Goal: Information Seeking & Learning: Learn about a topic

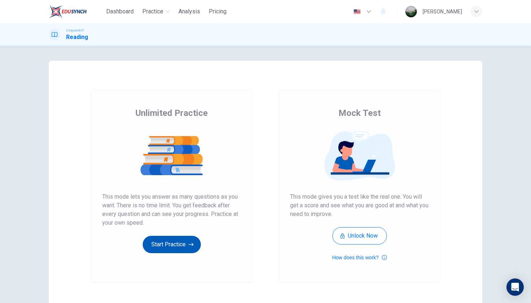
click at [191, 247] on icon "button" at bounding box center [191, 244] width 5 height 7
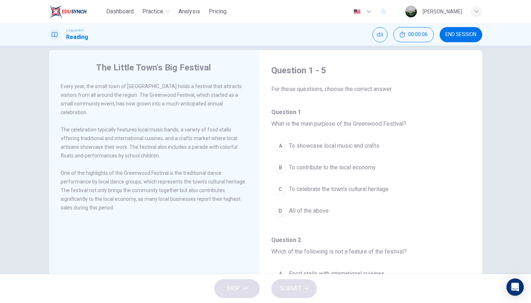
scroll to position [12, 0]
click at [283, 209] on div "D" at bounding box center [280, 210] width 12 height 12
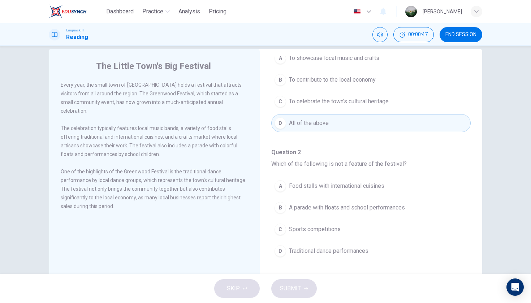
scroll to position [93, 0]
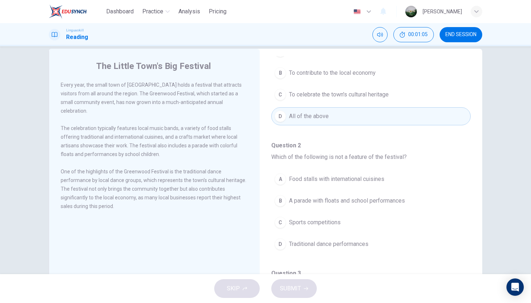
click at [333, 222] on span "Sports competitions" at bounding box center [315, 222] width 52 height 9
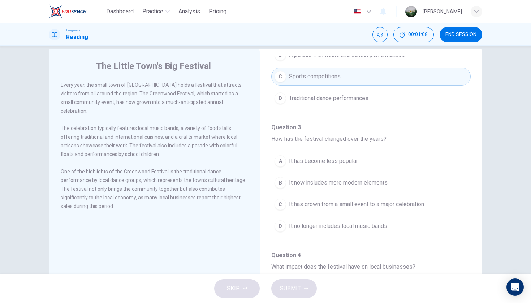
scroll to position [240, 0]
click at [378, 204] on span "It has grown from a small event to a major celebration" at bounding box center [356, 203] width 135 height 9
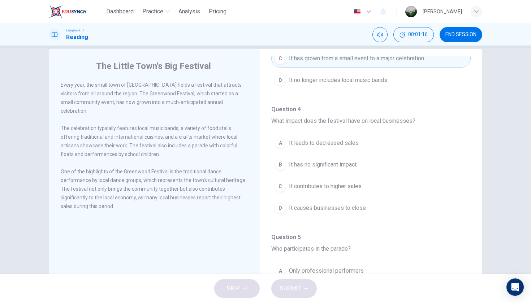
scroll to position [385, 0]
click at [372, 183] on button "C It contributes to higher sales" at bounding box center [370, 186] width 199 height 18
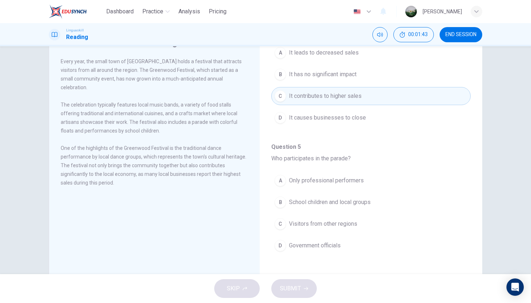
scroll to position [40, 0]
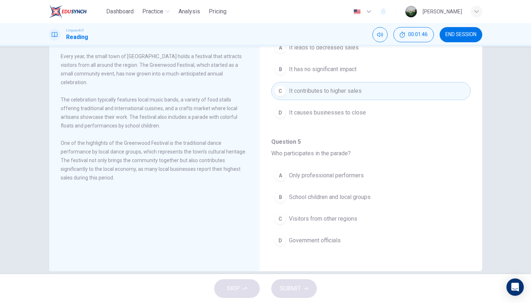
click at [376, 198] on button "B School children and local groups" at bounding box center [370, 197] width 199 height 18
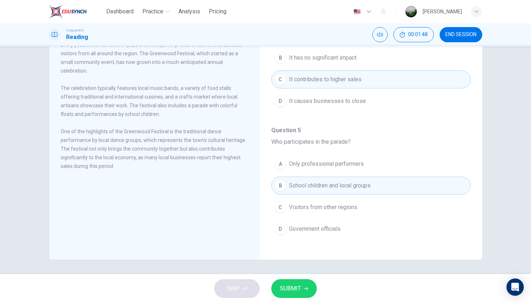
scroll to position [52, 0]
click at [310, 287] on button "SUBMIT" at bounding box center [294, 288] width 46 height 19
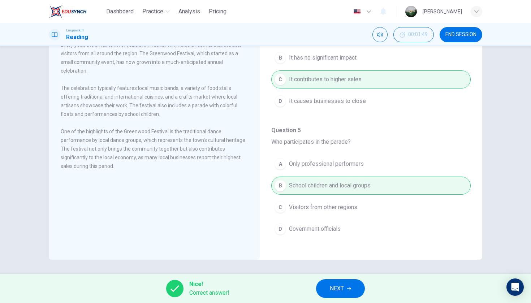
click at [333, 289] on span "NEXT" at bounding box center [337, 288] width 14 height 10
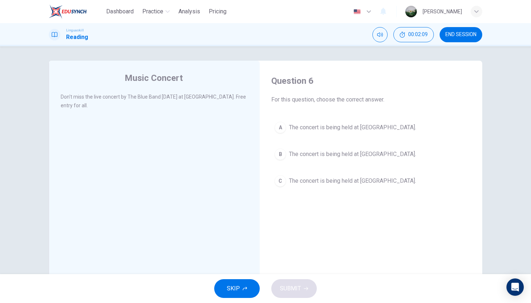
click at [345, 179] on span "The concert is being held at [GEOGRAPHIC_DATA]." at bounding box center [352, 181] width 127 height 9
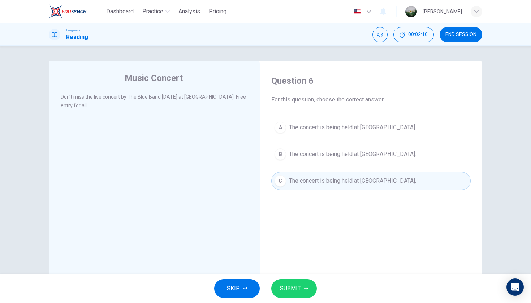
click at [313, 285] on button "SUBMIT" at bounding box center [294, 288] width 46 height 19
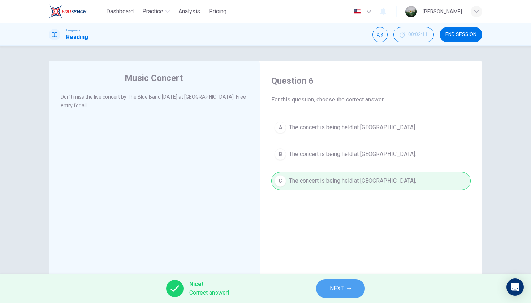
click at [341, 287] on span "NEXT" at bounding box center [337, 288] width 14 height 10
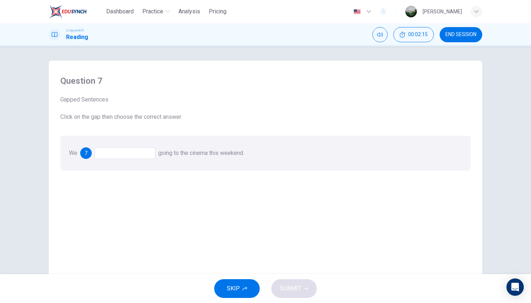
click at [135, 157] on div at bounding box center [125, 153] width 61 height 12
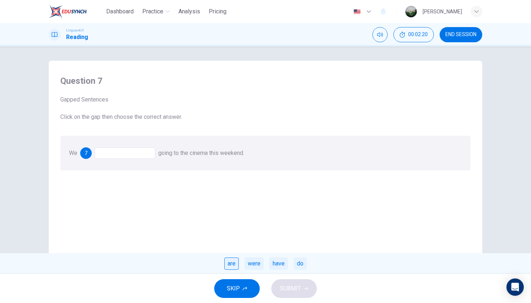
click at [230, 262] on div "are" at bounding box center [231, 263] width 14 height 12
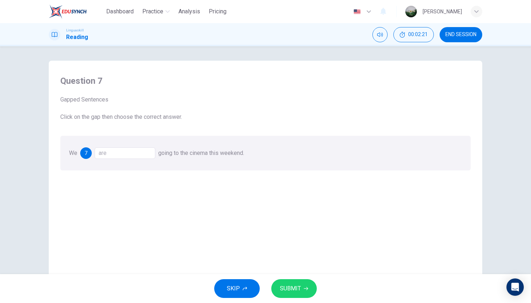
click at [298, 289] on span "SUBMIT" at bounding box center [290, 288] width 21 height 10
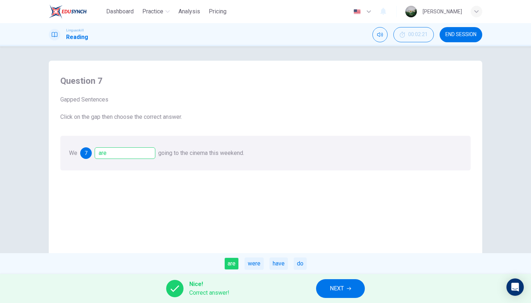
click at [348, 281] on button "NEXT" at bounding box center [340, 288] width 49 height 19
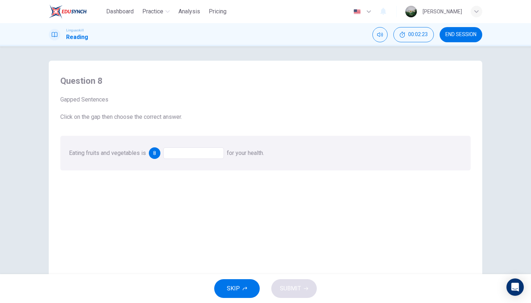
click at [202, 150] on div at bounding box center [193, 153] width 61 height 12
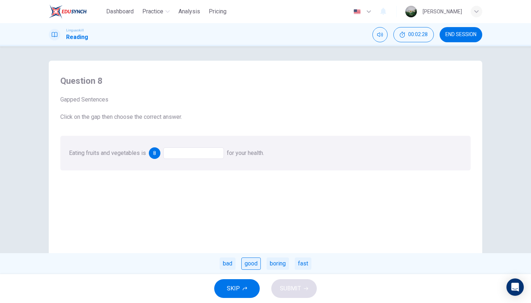
click at [250, 265] on div "good" at bounding box center [251, 263] width 20 height 12
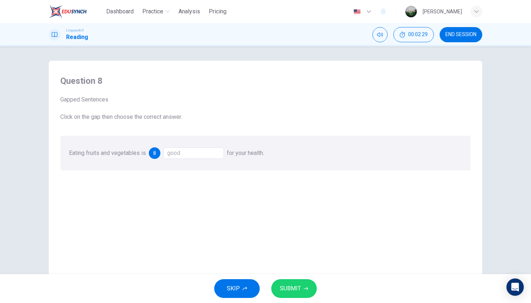
click at [293, 286] on span "SUBMIT" at bounding box center [290, 288] width 21 height 10
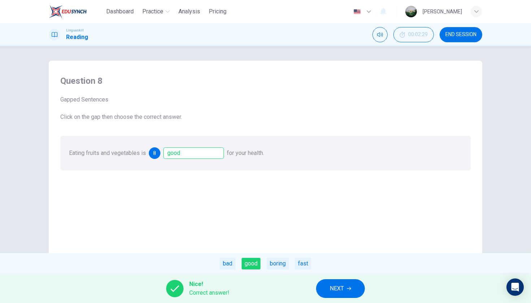
click at [333, 289] on span "NEXT" at bounding box center [337, 288] width 14 height 10
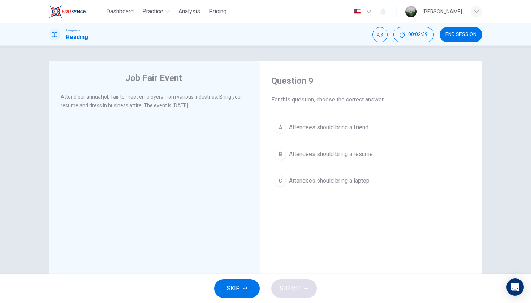
click at [341, 151] on span "Attendees should bring a resume." at bounding box center [331, 154] width 85 height 9
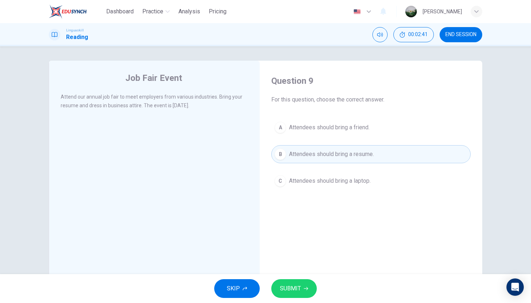
click at [304, 291] on button "SUBMIT" at bounding box center [294, 288] width 46 height 19
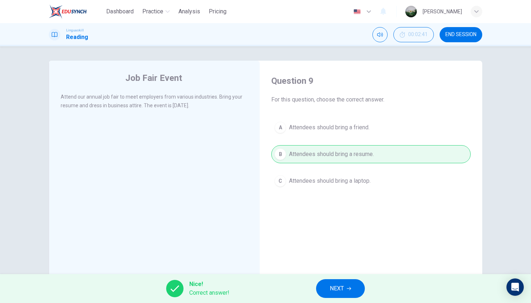
click at [337, 290] on span "NEXT" at bounding box center [337, 288] width 14 height 10
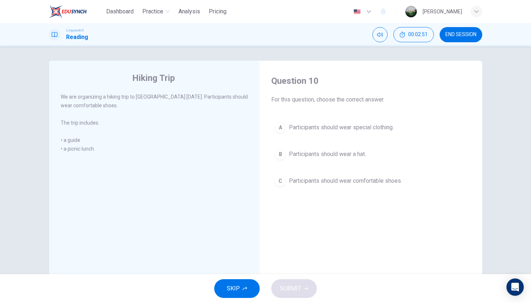
click at [350, 180] on span "Participants should wear comfortable shoes." at bounding box center [345, 181] width 113 height 9
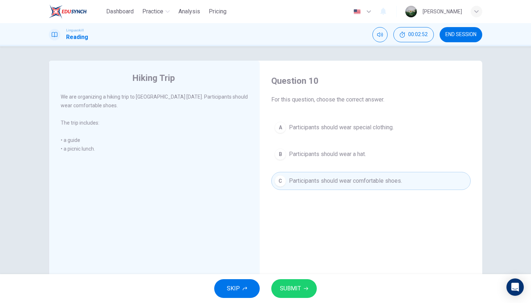
click at [294, 293] on span "SUBMIT" at bounding box center [290, 288] width 21 height 10
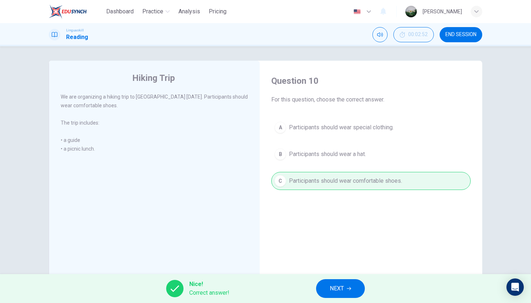
click at [325, 285] on button "NEXT" at bounding box center [340, 288] width 49 height 19
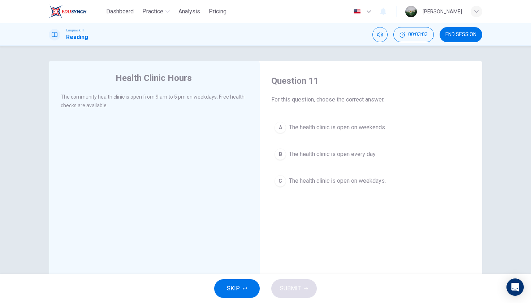
click at [320, 182] on span "The health clinic is open on weekdays." at bounding box center [337, 181] width 97 height 9
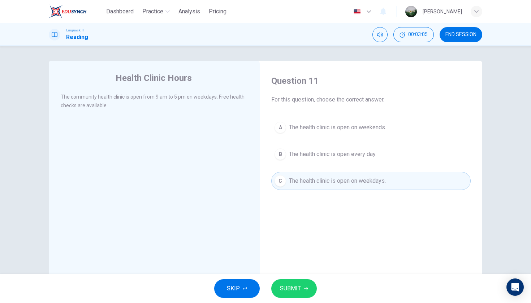
click at [295, 290] on span "SUBMIT" at bounding box center [290, 288] width 21 height 10
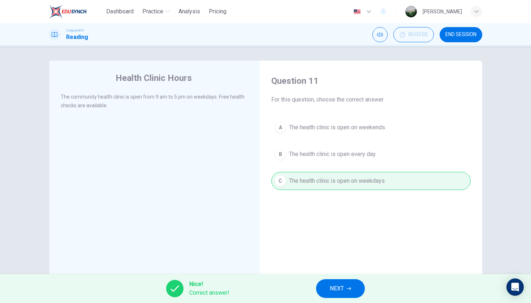
click at [335, 289] on span "NEXT" at bounding box center [337, 288] width 14 height 10
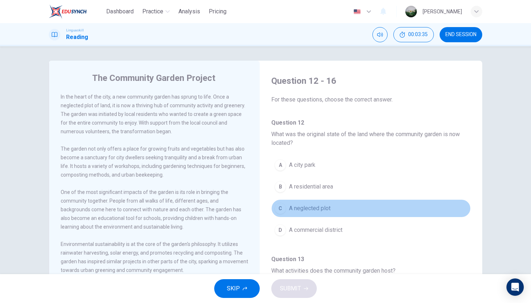
click at [330, 210] on span "A neglected plot" at bounding box center [310, 208] width 42 height 9
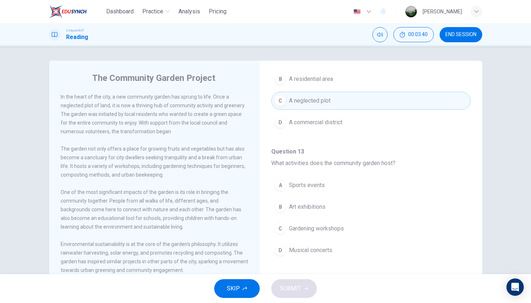
scroll to position [109, 0]
click at [299, 227] on span "Gardening workshops" at bounding box center [316, 227] width 55 height 9
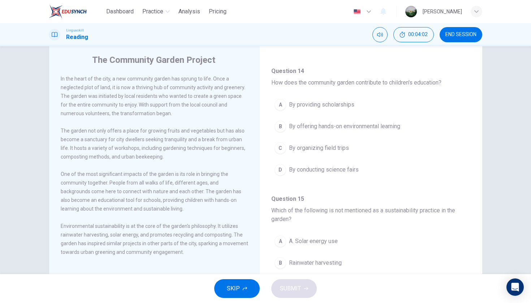
scroll to position [22, 0]
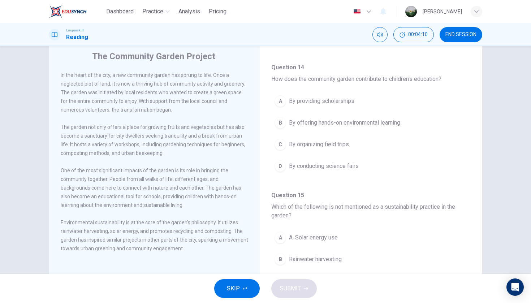
click at [288, 130] on button "B By offering hands-on environmental learning" at bounding box center [370, 123] width 199 height 18
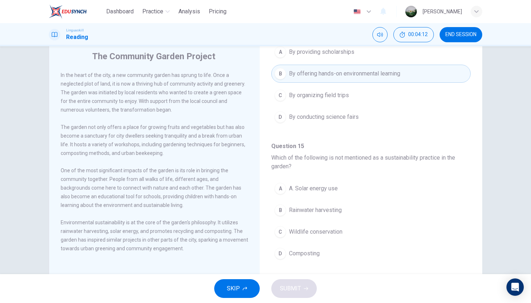
scroll to position [349, 0]
click at [336, 223] on button "C Wildlife conservation" at bounding box center [370, 230] width 199 height 18
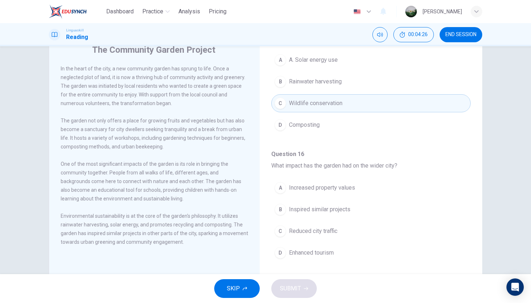
scroll to position [37, 0]
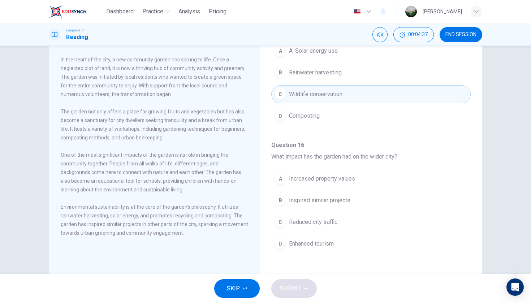
click at [372, 200] on button "B Inspired similar projects" at bounding box center [370, 200] width 199 height 18
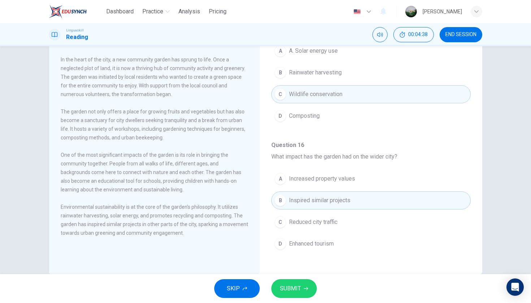
click at [300, 286] on span "SUBMIT" at bounding box center [290, 288] width 21 height 10
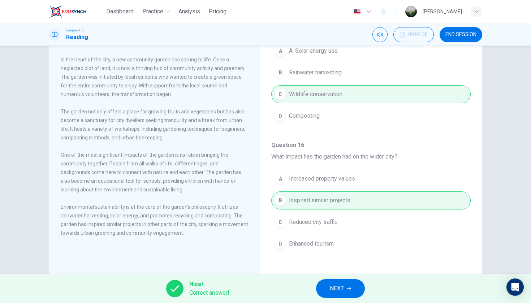
click at [345, 290] on button "NEXT" at bounding box center [340, 288] width 49 height 19
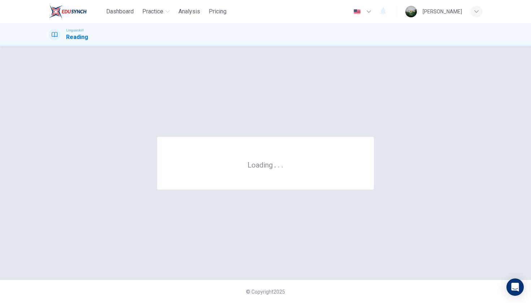
scroll to position [0, 0]
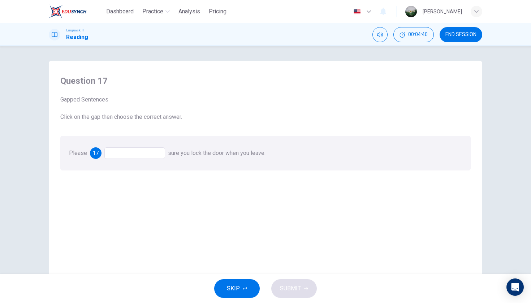
click at [135, 151] on div at bounding box center [134, 153] width 61 height 12
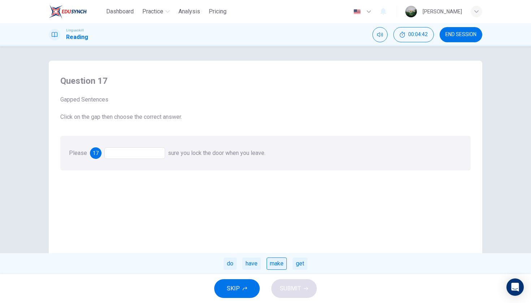
click at [283, 263] on div "make" at bounding box center [277, 263] width 20 height 12
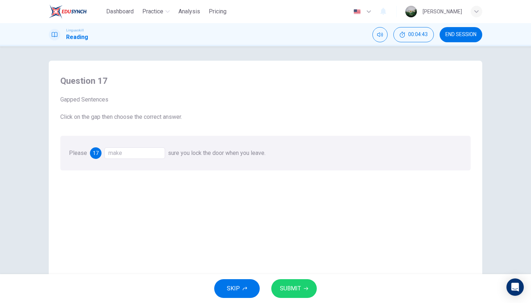
click at [309, 289] on button "SUBMIT" at bounding box center [294, 288] width 46 height 19
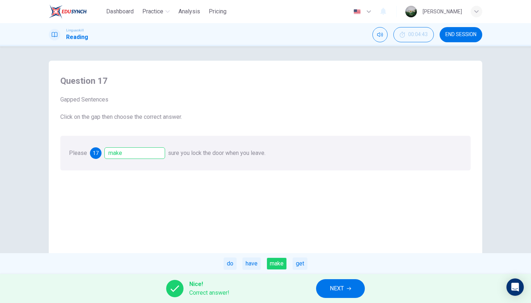
click at [350, 287] on icon "button" at bounding box center [349, 288] width 4 height 4
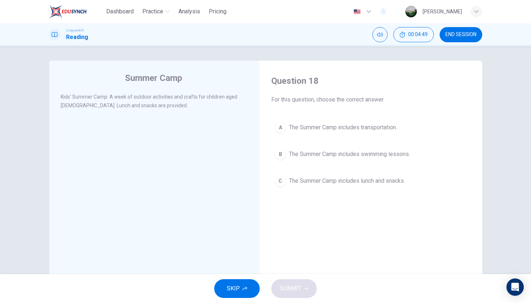
click at [337, 183] on span "The Summer Camp includes lunch and snacks." at bounding box center [347, 181] width 116 height 9
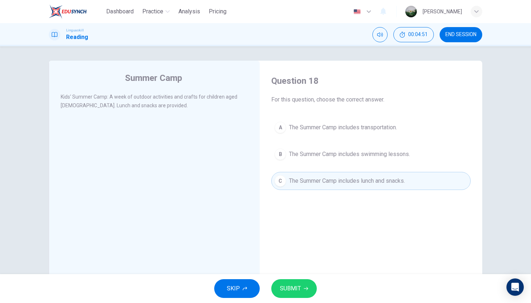
click at [308, 286] on button "SUBMIT" at bounding box center [294, 288] width 46 height 19
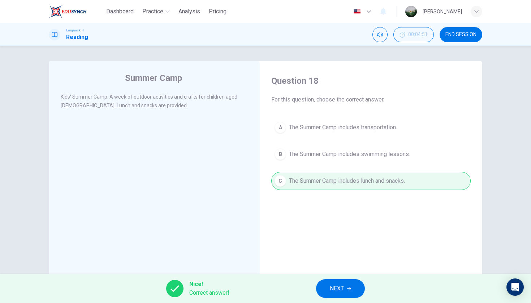
click at [341, 288] on span "NEXT" at bounding box center [337, 288] width 14 height 10
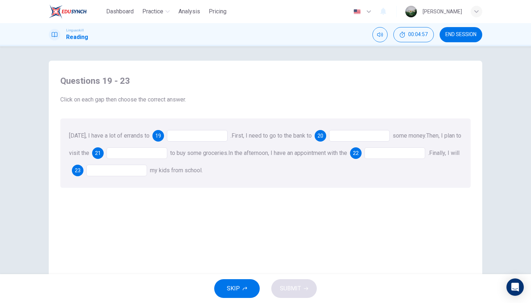
click at [205, 134] on div at bounding box center [197, 136] width 61 height 12
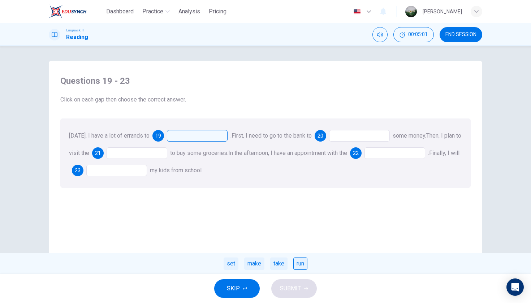
click at [299, 261] on div "run" at bounding box center [300, 263] width 14 height 12
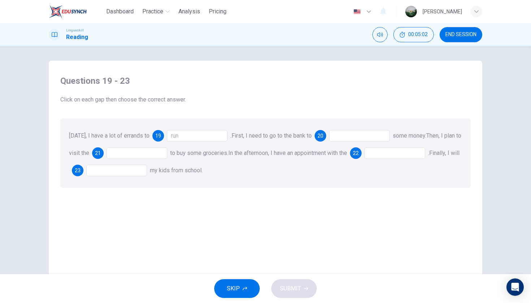
click at [374, 130] on div at bounding box center [359, 136] width 61 height 12
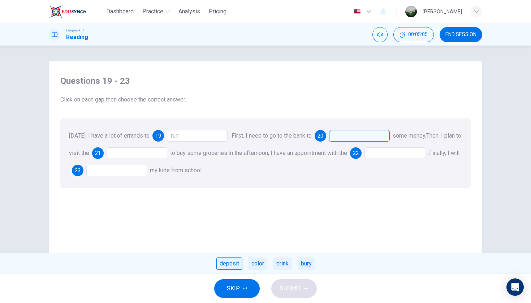
click at [224, 264] on div "deposit" at bounding box center [229, 263] width 26 height 12
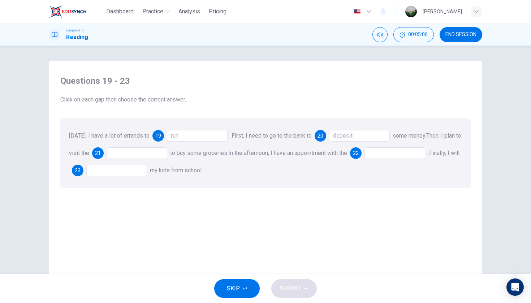
click at [137, 151] on div at bounding box center [137, 153] width 61 height 12
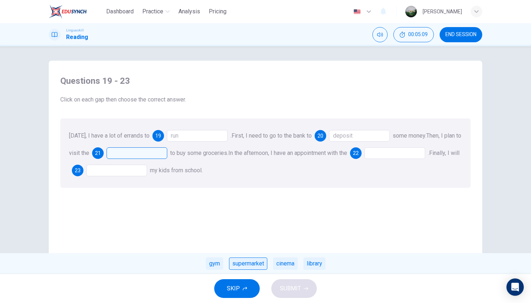
click at [255, 261] on div "supermarket" at bounding box center [248, 263] width 38 height 12
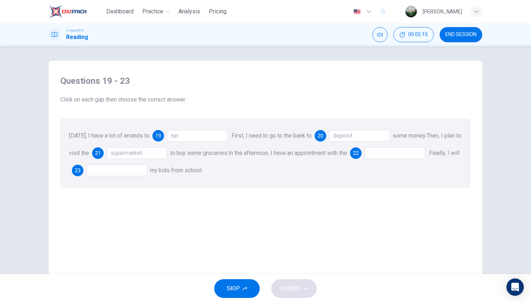
click at [397, 151] on div at bounding box center [394, 153] width 61 height 12
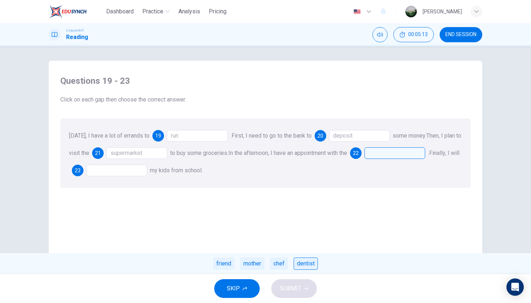
click at [305, 263] on div "dentist" at bounding box center [306, 263] width 24 height 12
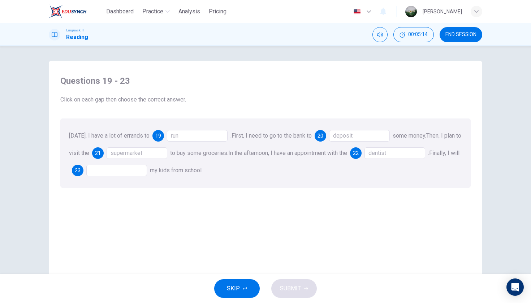
click at [125, 171] on div at bounding box center [116, 171] width 61 height 12
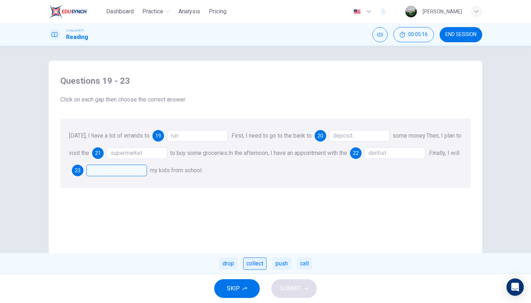
click at [259, 265] on div "collect" at bounding box center [254, 263] width 23 height 12
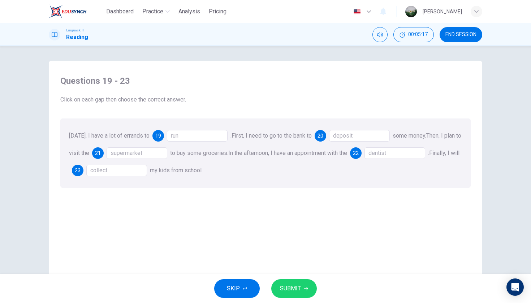
click at [293, 290] on span "SUBMIT" at bounding box center [290, 288] width 21 height 10
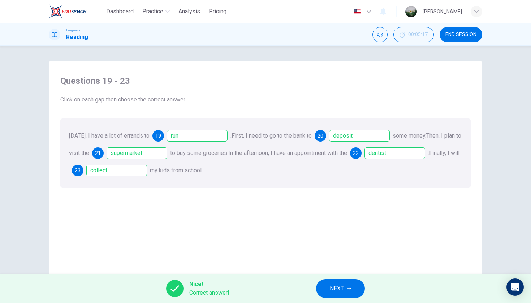
click at [333, 288] on span "NEXT" at bounding box center [337, 288] width 14 height 10
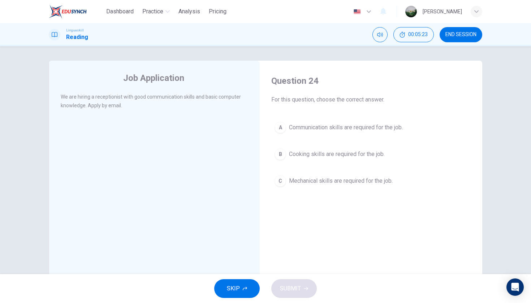
click at [313, 126] on span "Communication skills are required for the job." at bounding box center [346, 127] width 114 height 9
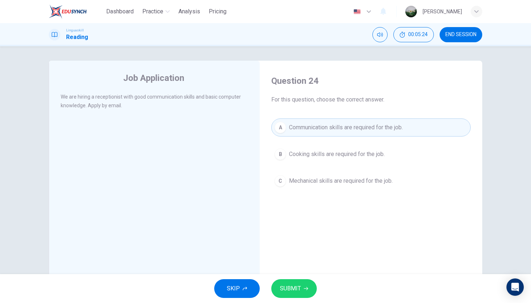
click at [295, 293] on span "SUBMIT" at bounding box center [290, 288] width 21 height 10
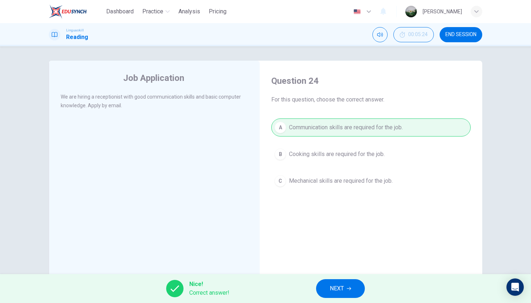
click at [334, 290] on span "NEXT" at bounding box center [337, 288] width 14 height 10
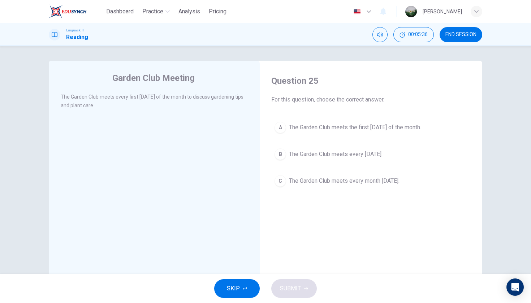
click at [291, 127] on span "The Garden Club meets the first [DATE] of the month." at bounding box center [355, 127] width 132 height 9
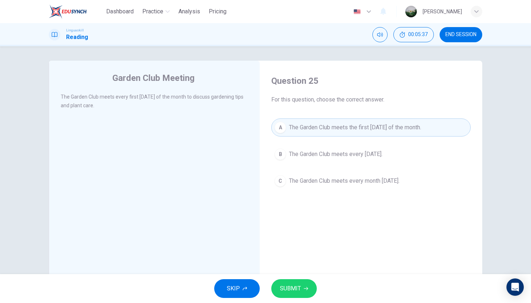
click at [296, 284] on span "SUBMIT" at bounding box center [290, 288] width 21 height 10
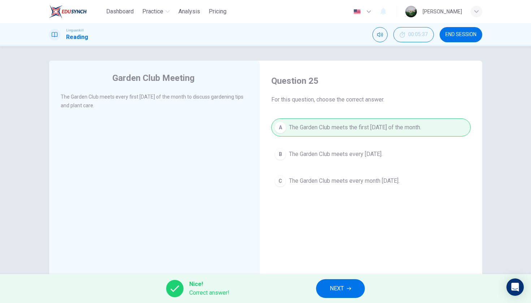
click at [337, 289] on span "NEXT" at bounding box center [337, 288] width 14 height 10
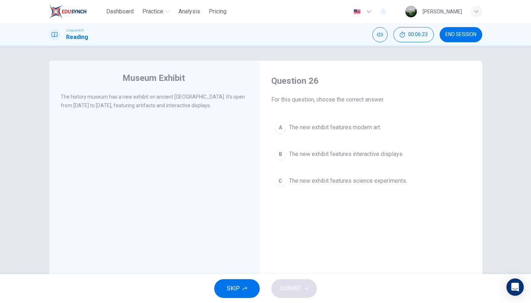
click at [394, 153] on span "The new exhibit features interactive displays." at bounding box center [346, 154] width 114 height 9
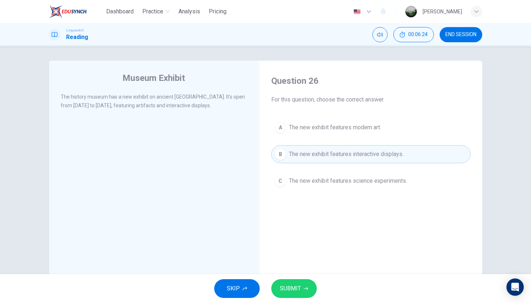
click at [300, 281] on button "SUBMIT" at bounding box center [294, 288] width 46 height 19
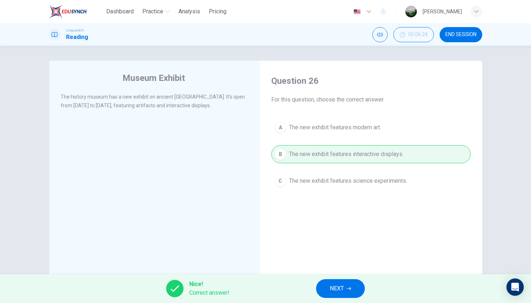
click at [332, 288] on span "NEXT" at bounding box center [337, 288] width 14 height 10
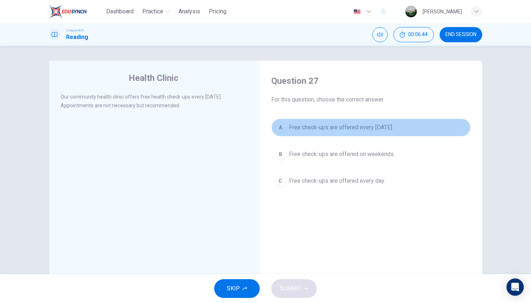
click at [325, 120] on button "A Free check-ups are offered every [DATE]." at bounding box center [370, 127] width 199 height 18
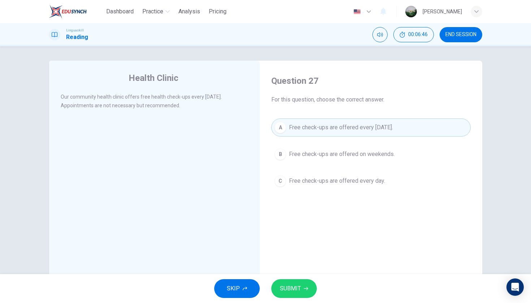
click at [283, 290] on span "SUBMIT" at bounding box center [290, 288] width 21 height 10
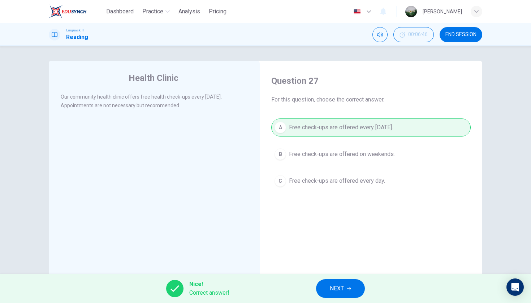
click at [326, 289] on button "NEXT" at bounding box center [340, 288] width 49 height 19
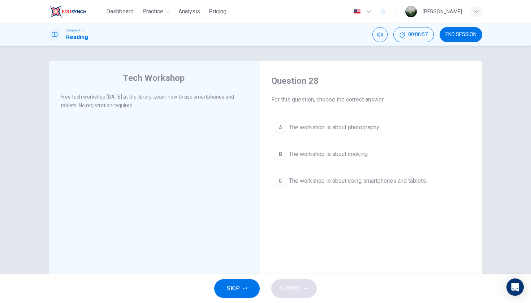
click at [320, 187] on button "C The workshop is about using smartphones and tablets." at bounding box center [370, 181] width 199 height 18
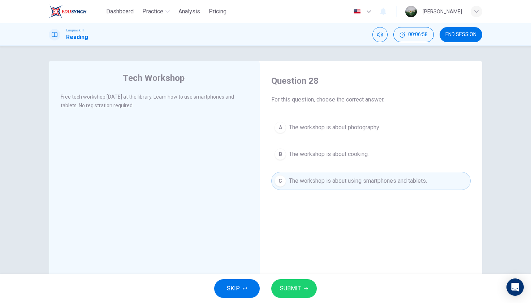
click at [287, 288] on span "SUBMIT" at bounding box center [290, 288] width 21 height 10
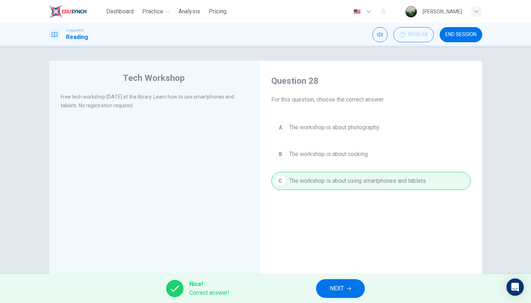
click at [359, 292] on button "NEXT" at bounding box center [340, 288] width 49 height 19
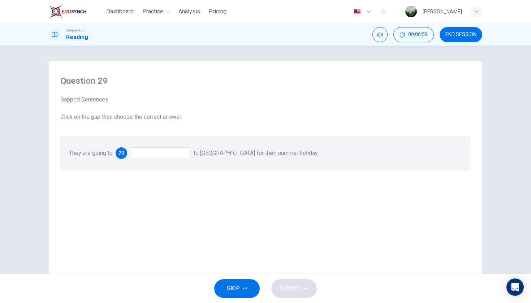
click at [152, 153] on div at bounding box center [160, 153] width 61 height 12
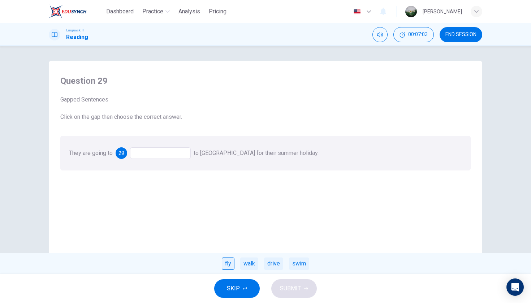
click at [229, 264] on div "fly" at bounding box center [228, 263] width 13 height 12
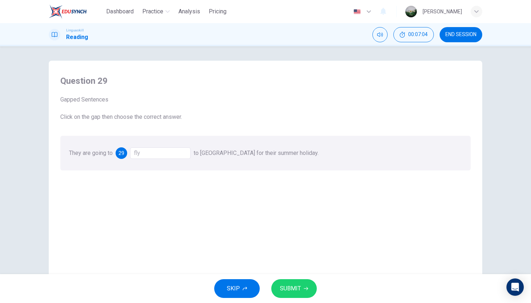
click at [296, 294] on button "SUBMIT" at bounding box center [294, 288] width 46 height 19
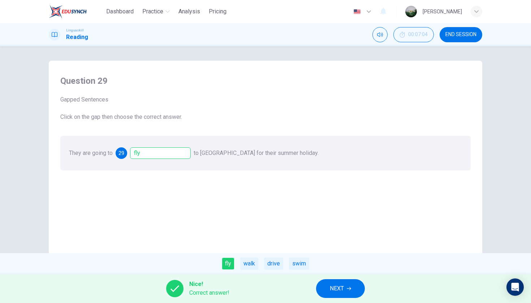
click at [354, 294] on button "NEXT" at bounding box center [340, 288] width 49 height 19
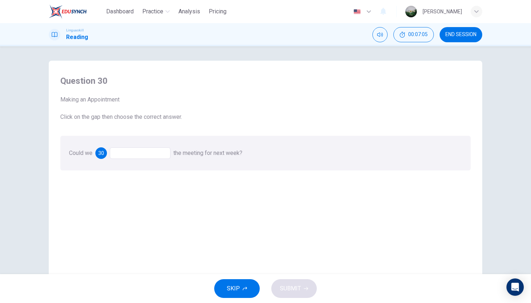
click at [153, 151] on div at bounding box center [140, 153] width 61 height 12
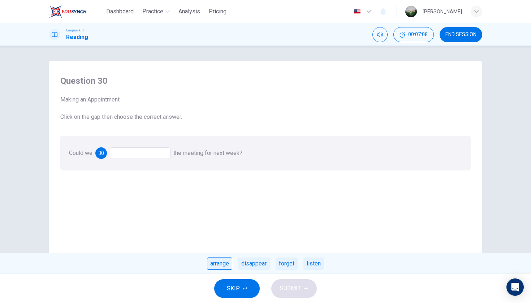
click at [217, 263] on div "arrange" at bounding box center [219, 263] width 25 height 12
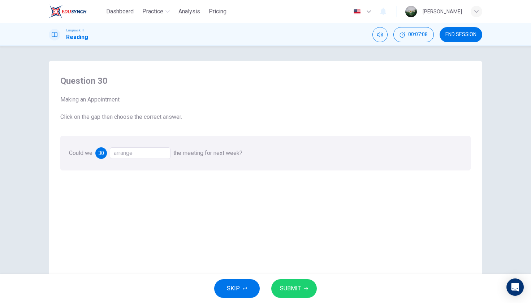
click at [290, 290] on span "SUBMIT" at bounding box center [290, 288] width 21 height 10
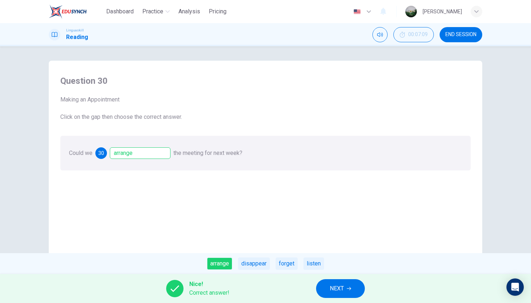
click at [343, 286] on span "NEXT" at bounding box center [337, 288] width 14 height 10
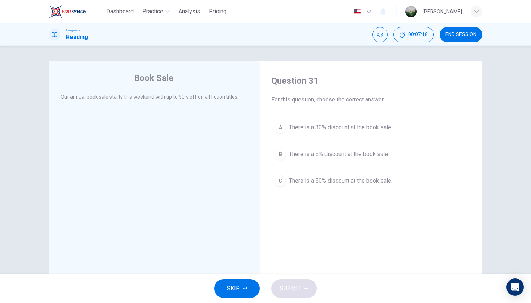
click at [304, 182] on span "There is a 50% discount at the book sale." at bounding box center [340, 181] width 103 height 9
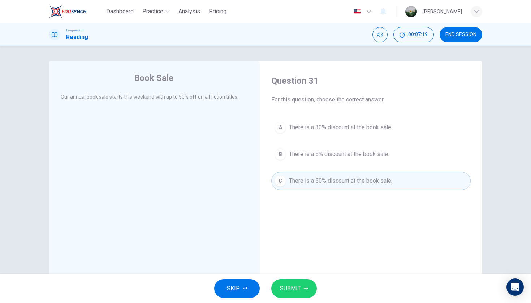
click at [285, 287] on span "SUBMIT" at bounding box center [290, 288] width 21 height 10
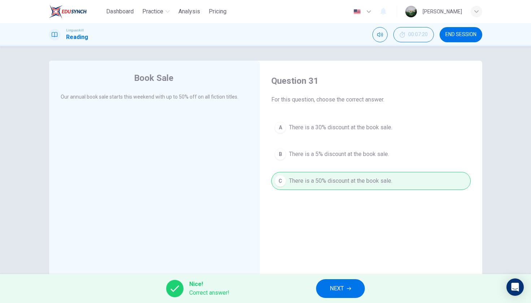
click at [332, 287] on span "NEXT" at bounding box center [337, 288] width 14 height 10
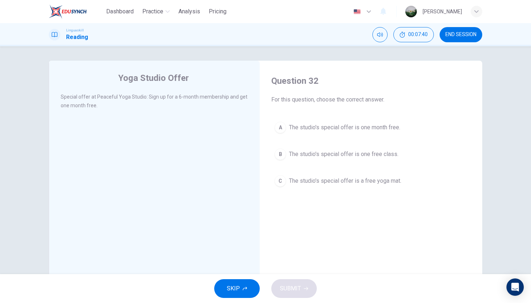
click at [318, 131] on span "The studio's special offer is one month free." at bounding box center [344, 127] width 111 height 9
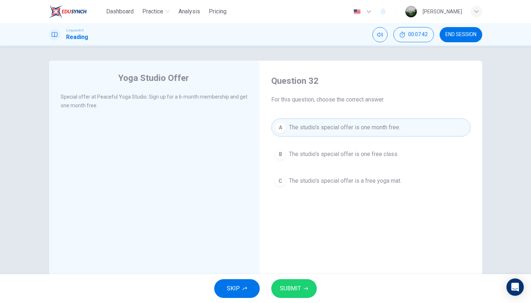
click at [290, 299] on div "SKIP SUBMIT" at bounding box center [265, 288] width 531 height 29
click at [291, 287] on span "SUBMIT" at bounding box center [290, 288] width 21 height 10
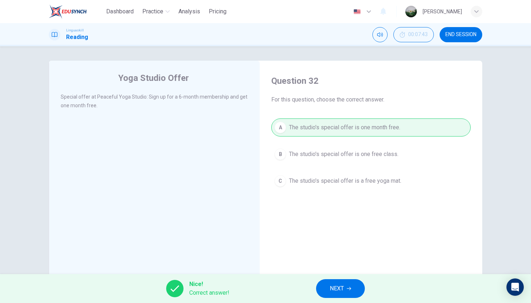
click at [334, 291] on span "NEXT" at bounding box center [337, 288] width 14 height 10
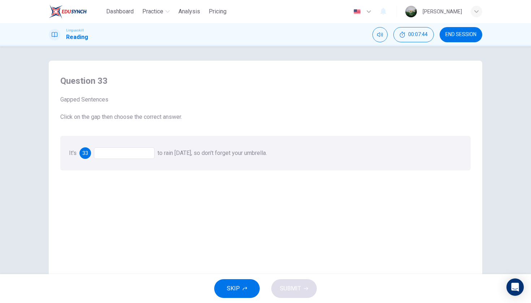
click at [135, 152] on div at bounding box center [124, 153] width 61 height 12
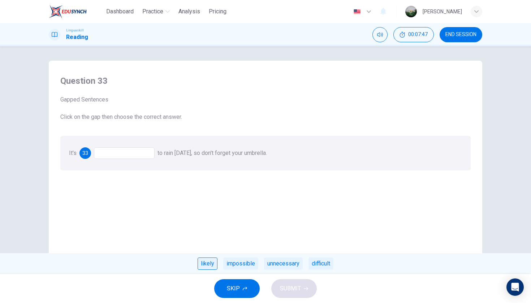
click at [205, 265] on div "likely" at bounding box center [208, 263] width 20 height 12
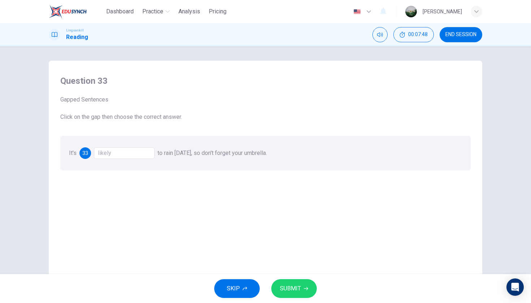
click at [298, 293] on span "SUBMIT" at bounding box center [290, 288] width 21 height 10
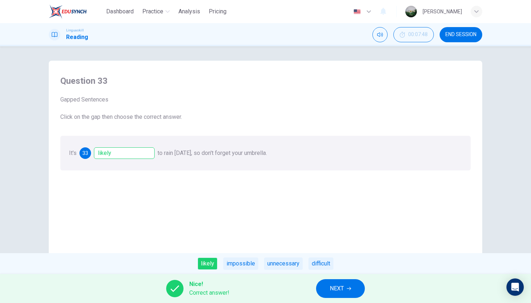
click at [324, 285] on button "NEXT" at bounding box center [340, 288] width 49 height 19
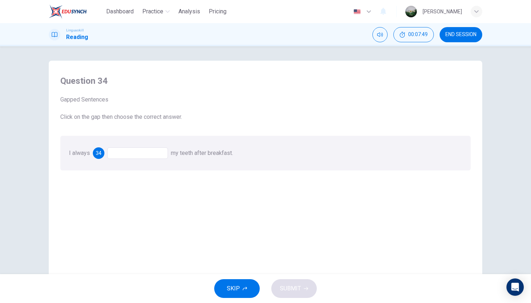
click at [145, 155] on div at bounding box center [137, 153] width 61 height 12
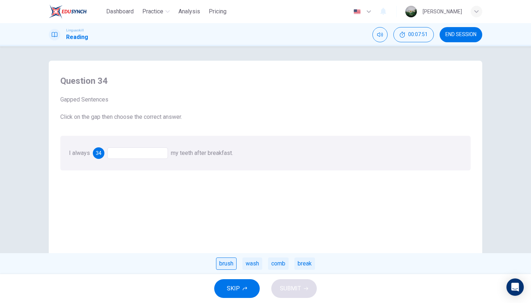
click at [223, 261] on div "brush" at bounding box center [226, 263] width 21 height 12
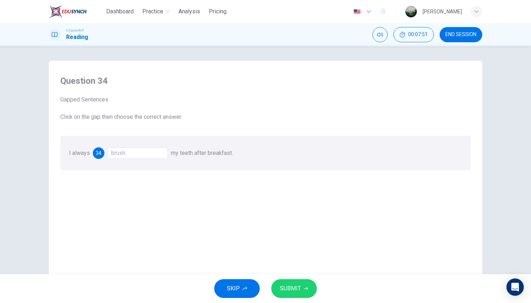
click at [295, 295] on button "SUBMIT" at bounding box center [294, 288] width 46 height 19
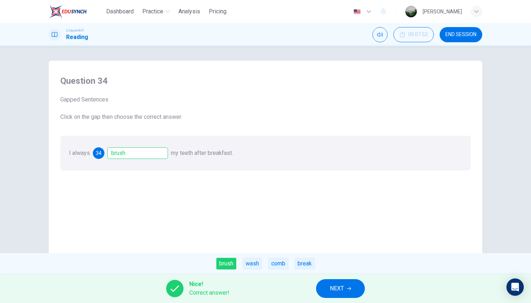
click at [339, 293] on span "NEXT" at bounding box center [337, 288] width 14 height 10
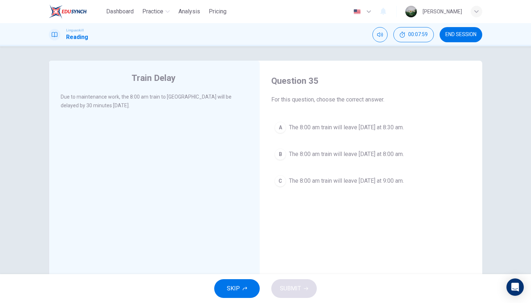
click at [341, 129] on span "The 8:00 am train will leave [DATE] at 8:30 am." at bounding box center [346, 127] width 115 height 9
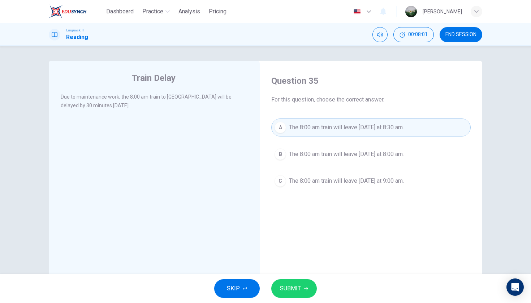
click at [291, 293] on span "SUBMIT" at bounding box center [290, 288] width 21 height 10
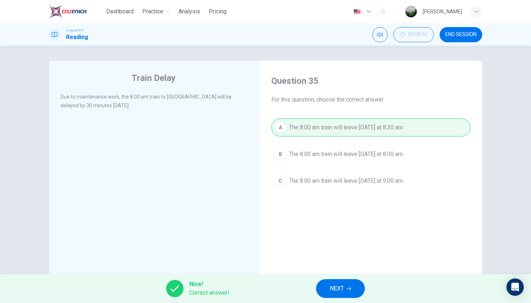
click at [350, 288] on icon "button" at bounding box center [349, 288] width 4 height 4
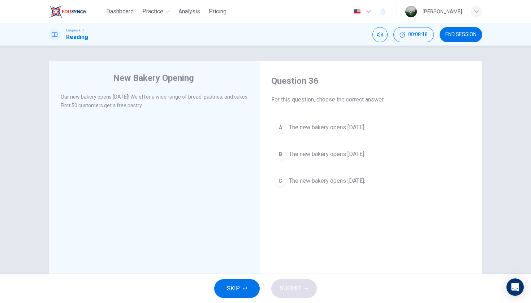
click at [349, 288] on div "SKIP SUBMIT" at bounding box center [265, 288] width 531 height 29
click at [353, 158] on span "The new bakery opens [DATE]." at bounding box center [327, 154] width 76 height 9
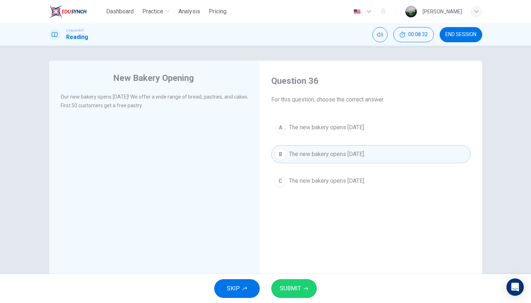
click at [296, 284] on span "SUBMIT" at bounding box center [290, 288] width 21 height 10
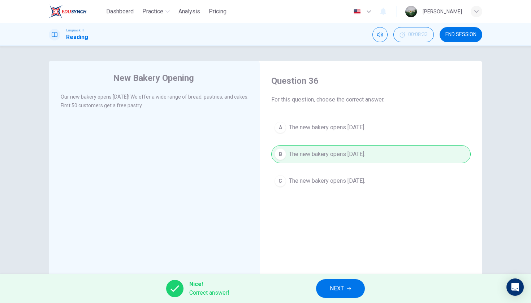
click at [333, 294] on button "NEXT" at bounding box center [340, 288] width 49 height 19
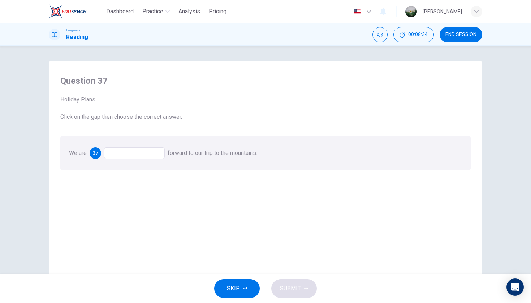
click at [136, 154] on div at bounding box center [134, 153] width 61 height 12
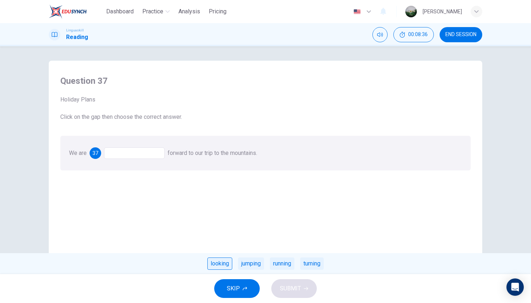
click at [217, 262] on div "looking" at bounding box center [219, 263] width 25 height 12
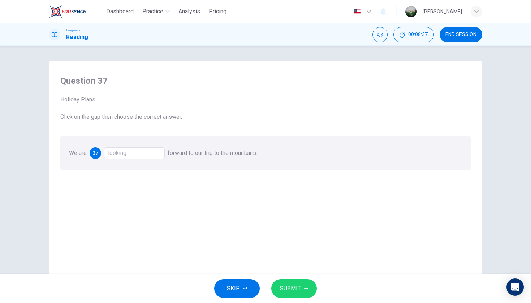
click at [298, 294] on button "SUBMIT" at bounding box center [294, 288] width 46 height 19
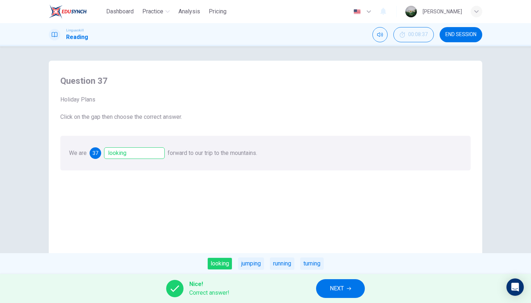
click at [340, 285] on span "NEXT" at bounding box center [337, 288] width 14 height 10
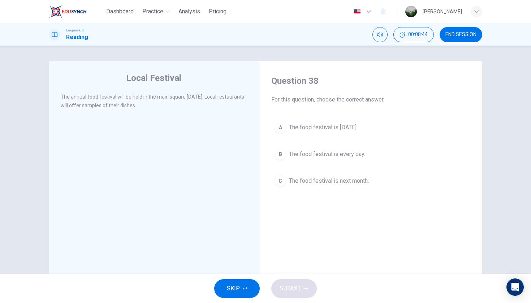
click at [295, 122] on button "A The food festival is [DATE]." at bounding box center [370, 127] width 199 height 18
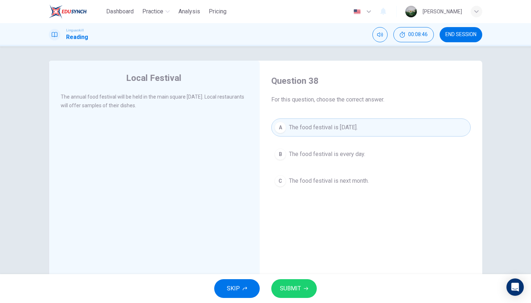
click at [301, 291] on button "SUBMIT" at bounding box center [294, 288] width 46 height 19
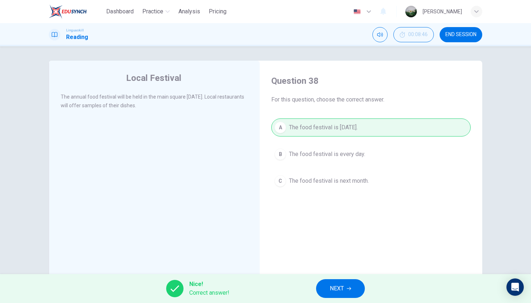
click at [337, 286] on span "NEXT" at bounding box center [337, 288] width 14 height 10
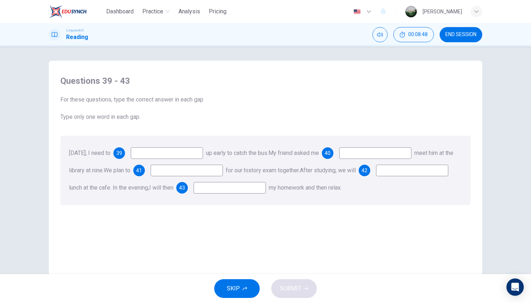
click at [178, 155] on input at bounding box center [167, 153] width 72 height 12
type input "wake"
click at [368, 155] on input at bounding box center [375, 153] width 72 height 12
type input "to"
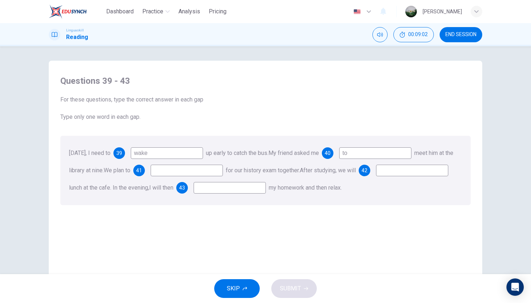
click at [186, 170] on input at bounding box center [187, 171] width 72 height 12
type input "study"
click at [376, 176] on input at bounding box center [412, 171] width 72 height 12
type input "have"
click at [266, 186] on input at bounding box center [230, 188] width 72 height 12
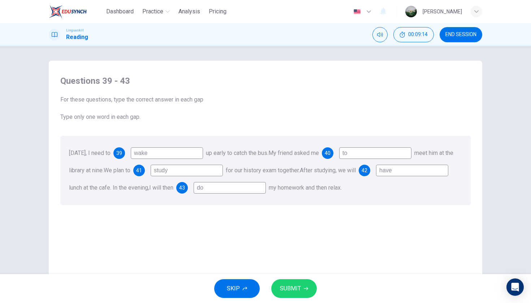
type input "do"
click at [298, 288] on span "SUBMIT" at bounding box center [290, 288] width 21 height 10
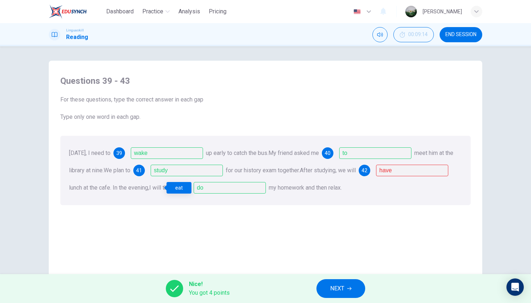
click at [172, 189] on div "eat" at bounding box center [178, 188] width 25 height 12
click at [347, 287] on button "NEXT" at bounding box center [340, 288] width 49 height 19
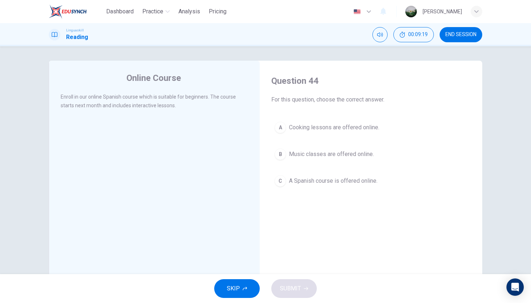
click at [340, 183] on span "A Spanish course is offered online." at bounding box center [333, 181] width 88 height 9
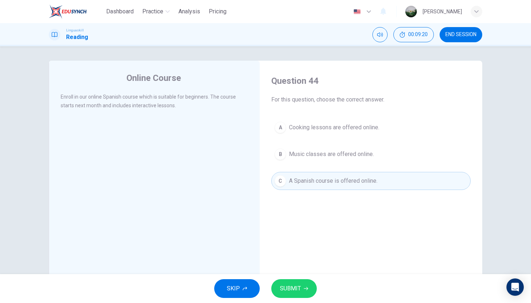
click at [301, 298] on button "SUBMIT" at bounding box center [294, 288] width 46 height 19
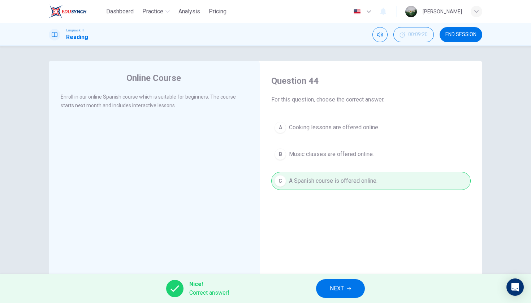
click at [348, 283] on button "NEXT" at bounding box center [340, 288] width 49 height 19
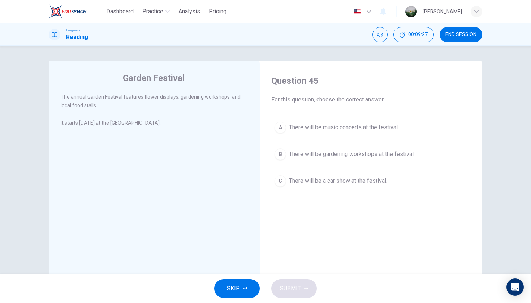
click at [329, 156] on span "There will be gardening workshops at the festival." at bounding box center [352, 154] width 126 height 9
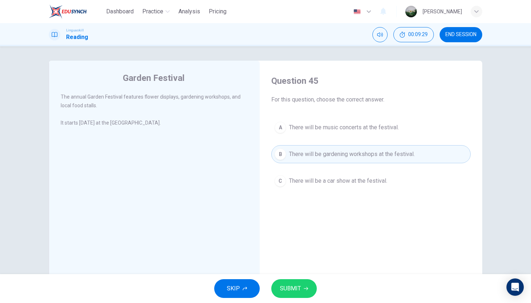
click at [292, 289] on span "SUBMIT" at bounding box center [290, 288] width 21 height 10
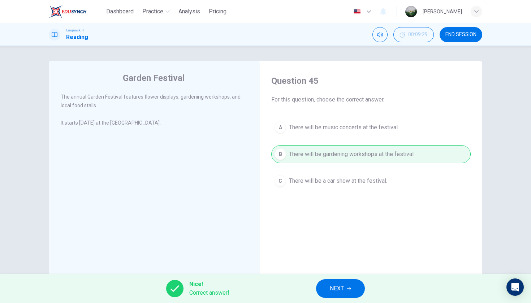
click at [330, 289] on span "NEXT" at bounding box center [337, 288] width 14 height 10
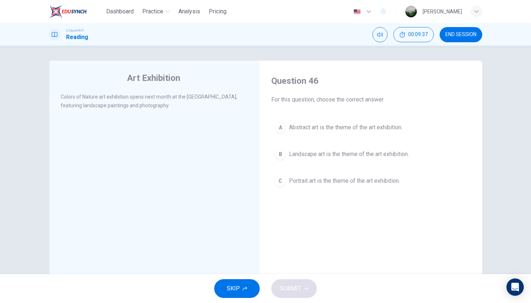
click at [322, 152] on span "Landscape art is the theme of the art exhibition." at bounding box center [349, 154] width 120 height 9
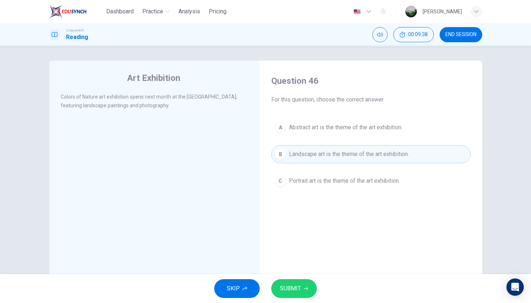
click at [306, 289] on icon "button" at bounding box center [306, 288] width 4 height 3
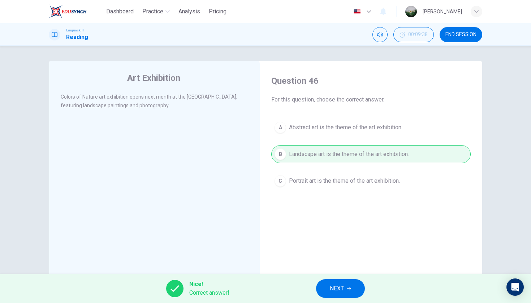
click at [335, 293] on span "NEXT" at bounding box center [337, 288] width 14 height 10
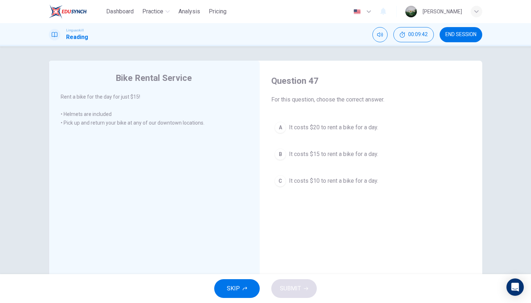
click at [330, 152] on span "It costs $15 to rent a bike for a day." at bounding box center [333, 154] width 89 height 9
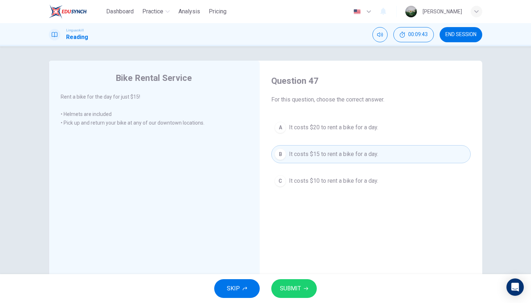
click at [306, 289] on icon "button" at bounding box center [306, 288] width 4 height 4
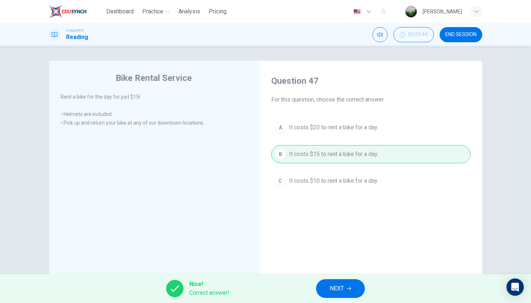
click at [339, 282] on button "NEXT" at bounding box center [340, 288] width 49 height 19
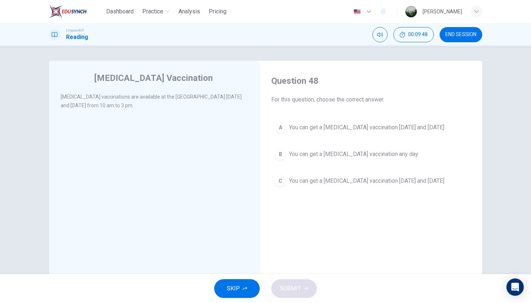
click at [339, 125] on span "You can get a [MEDICAL_DATA] vaccination [DATE] and [DATE]" at bounding box center [366, 127] width 155 height 9
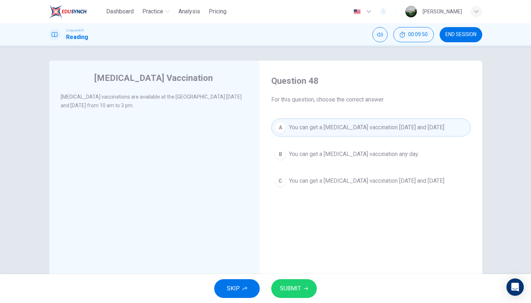
click at [299, 277] on div "SKIP SUBMIT" at bounding box center [265, 288] width 531 height 29
click at [297, 291] on span "SUBMIT" at bounding box center [290, 288] width 21 height 10
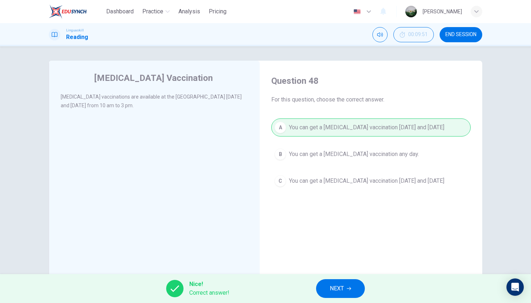
click at [328, 290] on button "NEXT" at bounding box center [340, 288] width 49 height 19
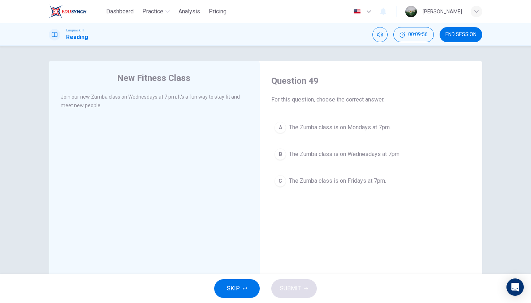
click at [321, 161] on button "B The Zumba class is on Wednesdays at 7pm." at bounding box center [370, 154] width 199 height 18
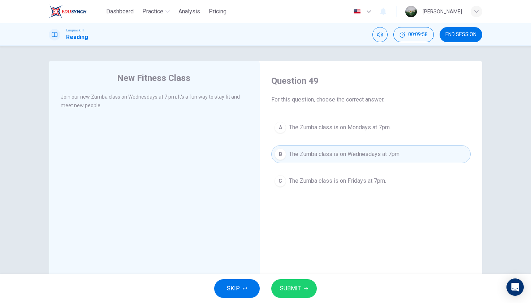
click at [293, 294] on button "SUBMIT" at bounding box center [294, 288] width 46 height 19
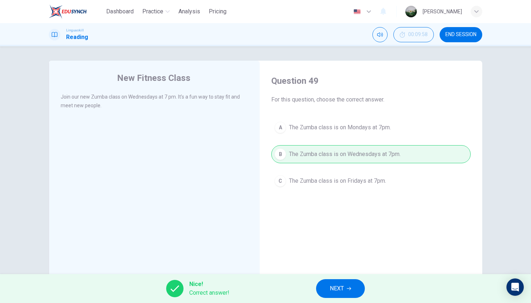
click at [337, 284] on span "NEXT" at bounding box center [337, 288] width 14 height 10
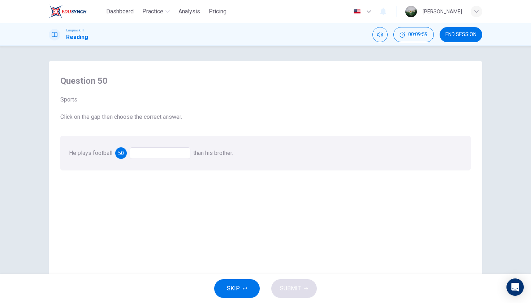
click at [170, 150] on div at bounding box center [160, 153] width 61 height 12
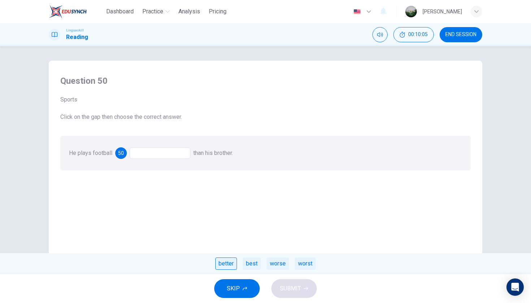
click at [221, 263] on div "better" at bounding box center [226, 263] width 22 height 12
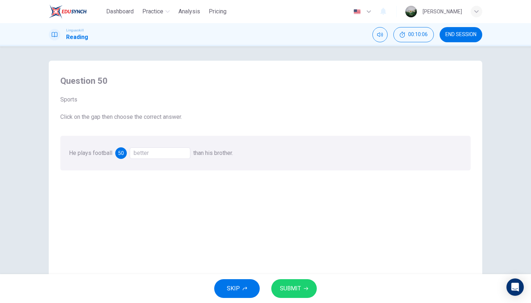
click at [286, 283] on button "SUBMIT" at bounding box center [294, 288] width 46 height 19
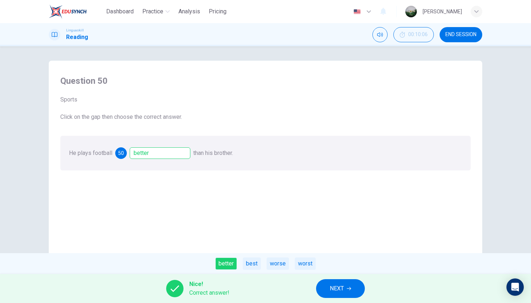
click at [329, 286] on button "NEXT" at bounding box center [340, 288] width 49 height 19
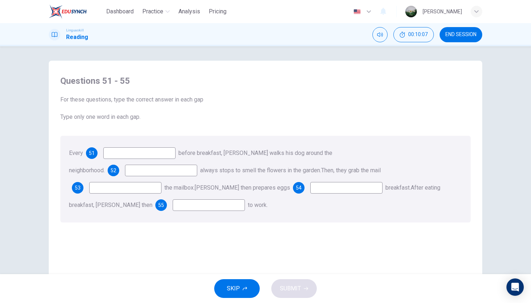
click at [164, 150] on input at bounding box center [139, 153] width 72 height 12
type input "morning"
click at [197, 165] on input at bounding box center [161, 171] width 72 height 12
type input "He"
click at [161, 182] on input at bounding box center [125, 188] width 72 height 12
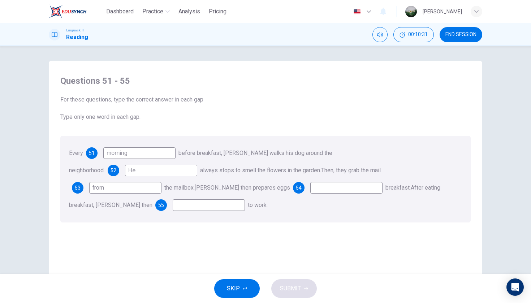
type input "from"
click at [310, 190] on input at bounding box center [346, 188] width 72 height 12
type input "for"
click at [245, 199] on input at bounding box center [209, 205] width 72 height 12
type input "goes"
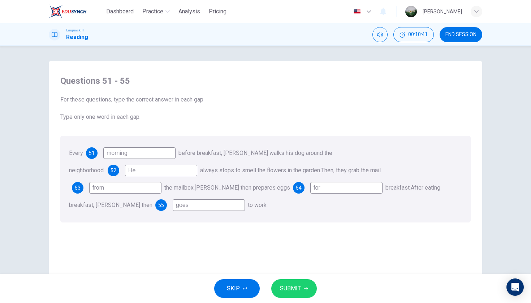
click at [292, 294] on button "SUBMIT" at bounding box center [294, 288] width 46 height 19
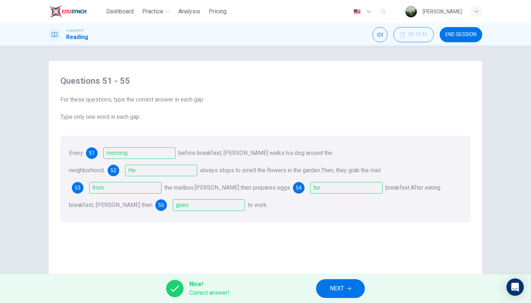
click at [357, 289] on button "NEXT" at bounding box center [340, 288] width 49 height 19
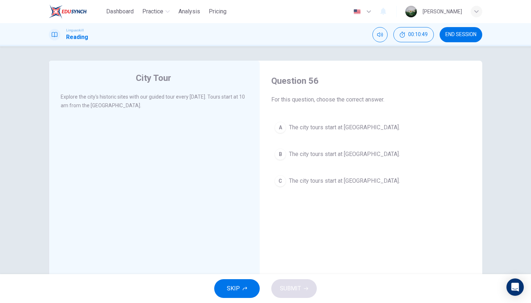
click at [313, 123] on span "The city tours start at [GEOGRAPHIC_DATA]." at bounding box center [344, 127] width 111 height 9
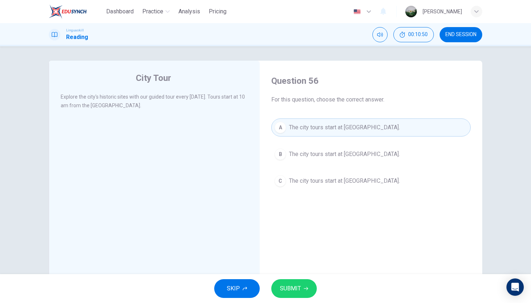
click at [303, 288] on button "SUBMIT" at bounding box center [294, 288] width 46 height 19
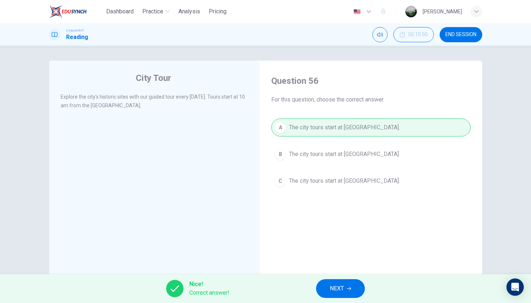
click at [349, 287] on icon "button" at bounding box center [349, 288] width 4 height 4
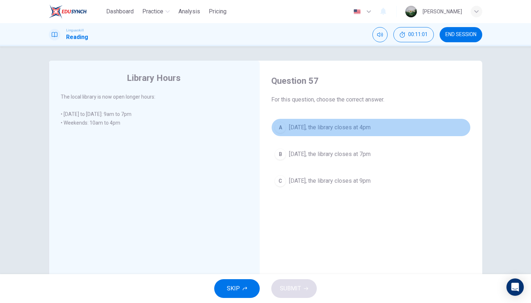
click at [328, 124] on span "[DATE], the library closes at 4pm" at bounding box center [330, 127] width 82 height 9
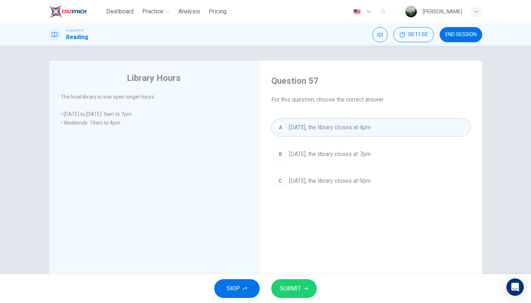
click at [300, 287] on button "SUBMIT" at bounding box center [294, 288] width 46 height 19
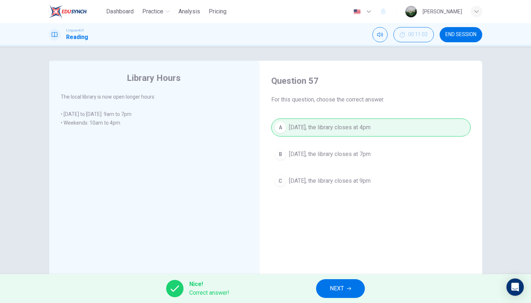
click at [334, 291] on span "NEXT" at bounding box center [337, 288] width 14 height 10
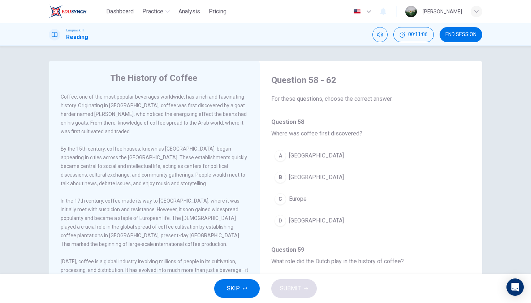
scroll to position [0, 0]
click at [281, 176] on div "B" at bounding box center [280, 178] width 12 height 12
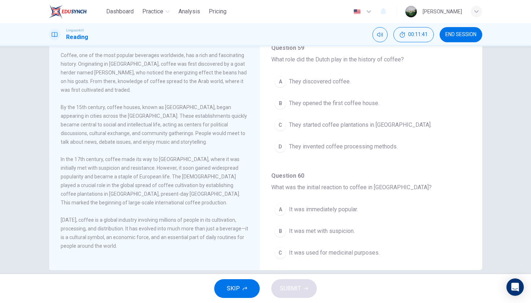
scroll to position [43, 0]
click at [290, 122] on span "They started coffee plantations in [GEOGRAPHIC_DATA]." at bounding box center [360, 123] width 143 height 9
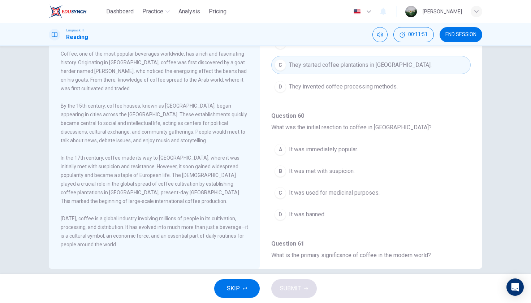
scroll to position [222, 0]
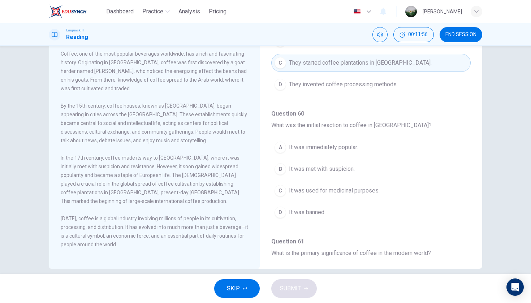
click at [338, 173] on button "B It was met with suspicion." at bounding box center [370, 169] width 199 height 18
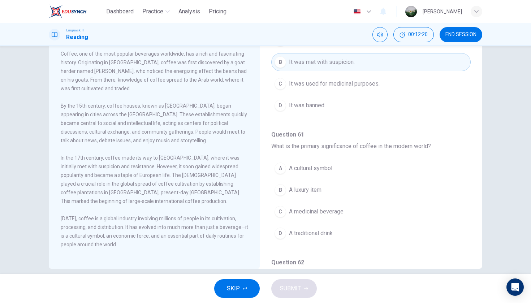
scroll to position [332, 0]
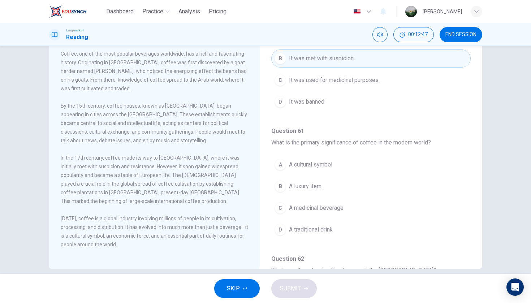
click at [296, 166] on span "A cultural symbol" at bounding box center [310, 164] width 43 height 9
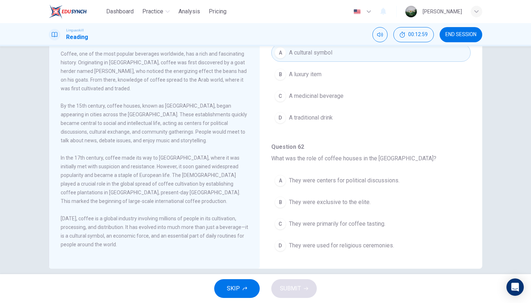
scroll to position [446, 0]
click at [389, 178] on span "They were centers for political discussions." at bounding box center [344, 178] width 111 height 9
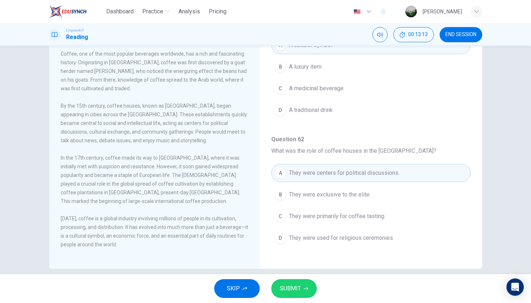
scroll to position [452, 0]
click at [287, 288] on span "SUBMIT" at bounding box center [290, 288] width 21 height 10
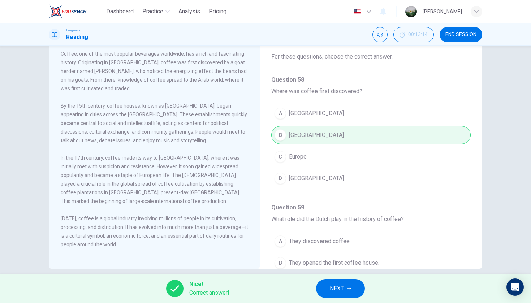
scroll to position [0, 0]
click at [340, 291] on span "NEXT" at bounding box center [337, 288] width 14 height 10
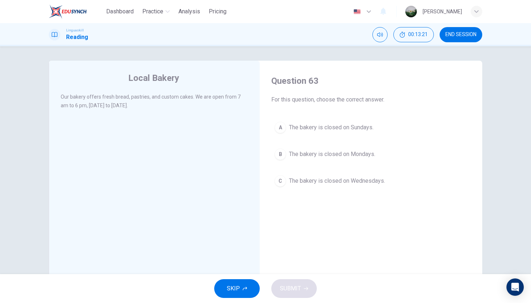
click at [323, 130] on span "The bakery is closed on Sundays." at bounding box center [331, 127] width 85 height 9
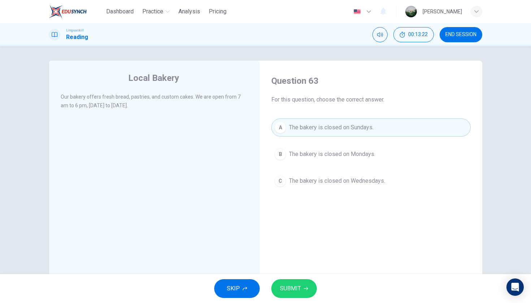
click at [297, 286] on span "SUBMIT" at bounding box center [290, 288] width 21 height 10
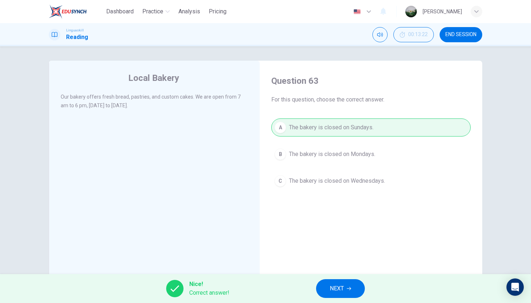
click at [339, 284] on span "NEXT" at bounding box center [337, 288] width 14 height 10
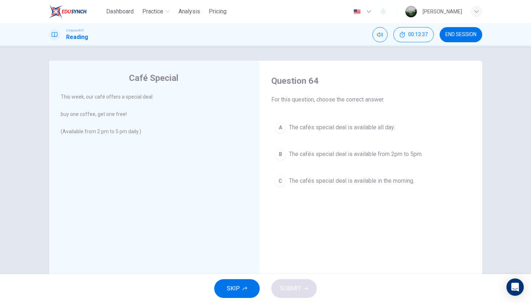
click at [332, 126] on span "The cafés special deal is available all day." at bounding box center [342, 127] width 106 height 9
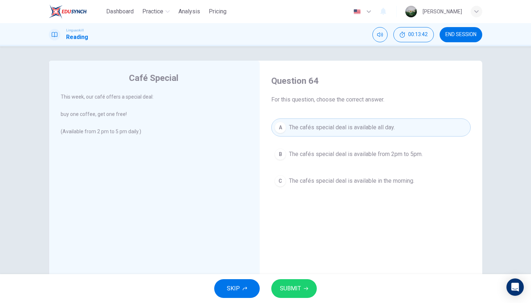
click at [310, 292] on button "SUBMIT" at bounding box center [294, 288] width 46 height 19
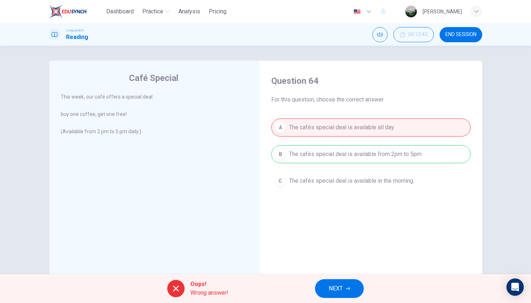
click at [329, 287] on span "NEXT" at bounding box center [336, 288] width 14 height 10
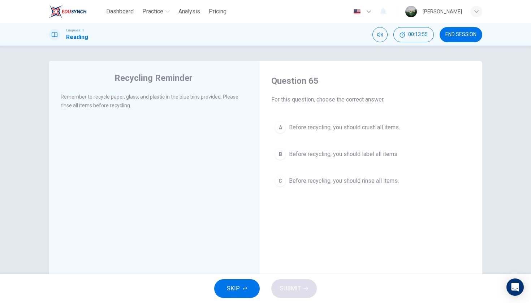
click at [347, 185] on span "Before recycling, you should rinse all items." at bounding box center [344, 181] width 110 height 9
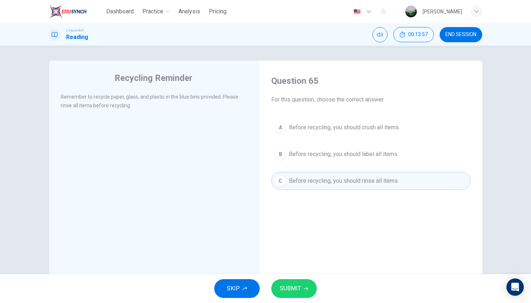
click at [296, 283] on span "SUBMIT" at bounding box center [290, 288] width 21 height 10
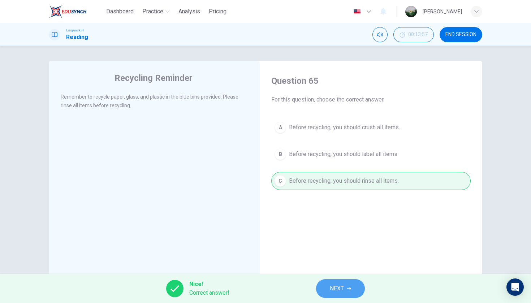
click at [330, 282] on button "NEXT" at bounding box center [340, 288] width 49 height 19
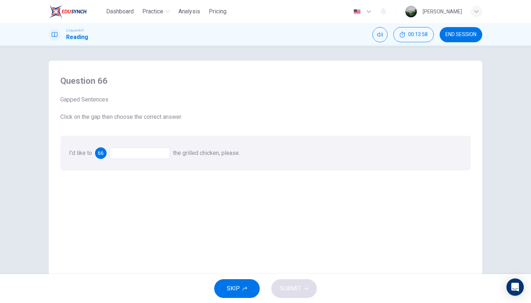
click at [121, 147] on div at bounding box center [139, 153] width 61 height 12
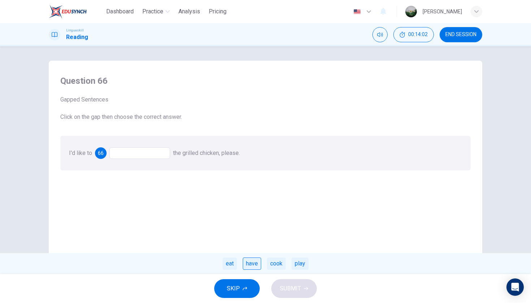
click at [251, 258] on div "have" at bounding box center [252, 263] width 18 height 12
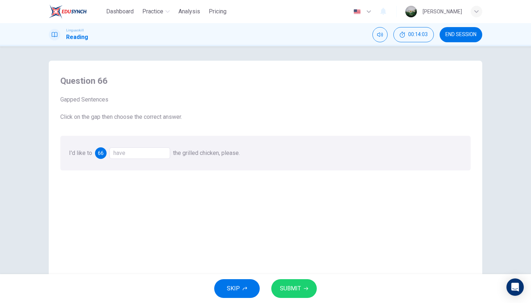
click at [295, 284] on span "SUBMIT" at bounding box center [290, 288] width 21 height 10
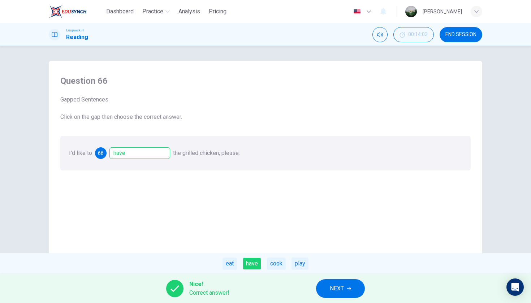
click at [334, 280] on button "NEXT" at bounding box center [340, 288] width 49 height 19
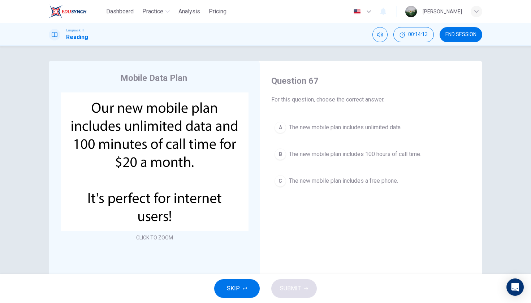
click at [329, 131] on span "The new mobile plan includes unlimited data." at bounding box center [345, 127] width 113 height 9
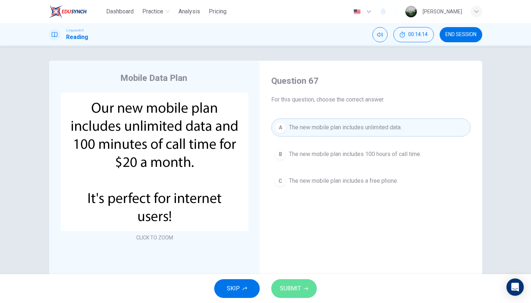
click at [309, 286] on button "SUBMIT" at bounding box center [294, 288] width 46 height 19
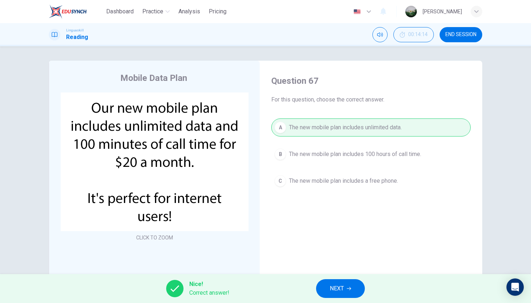
click at [334, 291] on span "NEXT" at bounding box center [337, 288] width 14 height 10
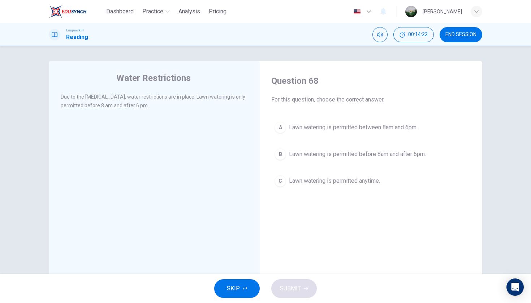
click at [361, 128] on span "Lawn watering is permitted between 8am and 6pm." at bounding box center [353, 127] width 129 height 9
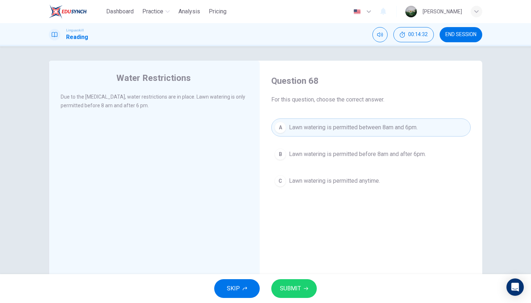
click at [340, 153] on span "Lawn watering is permitted before 8am and after 6pm." at bounding box center [357, 154] width 137 height 9
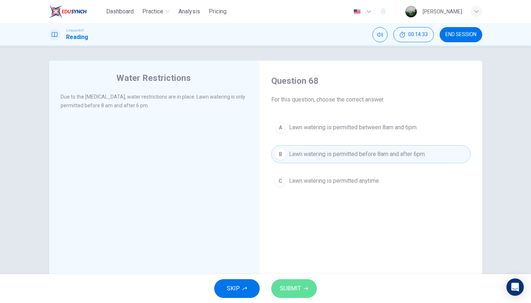
click at [289, 290] on span "SUBMIT" at bounding box center [290, 288] width 21 height 10
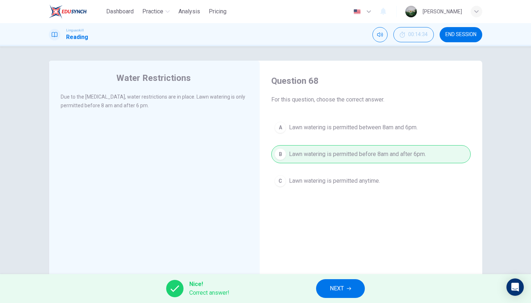
click at [355, 287] on button "NEXT" at bounding box center [340, 288] width 49 height 19
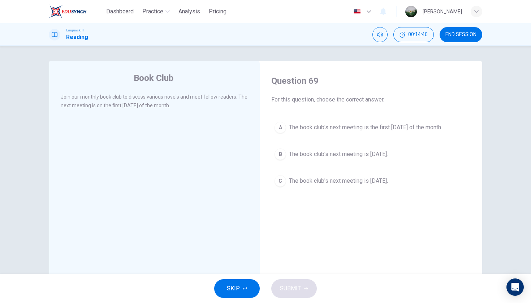
click at [356, 125] on span "The book club's next meeting is the first [DATE] of the month." at bounding box center [365, 127] width 153 height 9
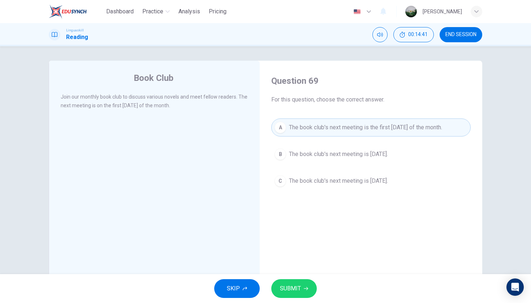
click at [306, 295] on button "SUBMIT" at bounding box center [294, 288] width 46 height 19
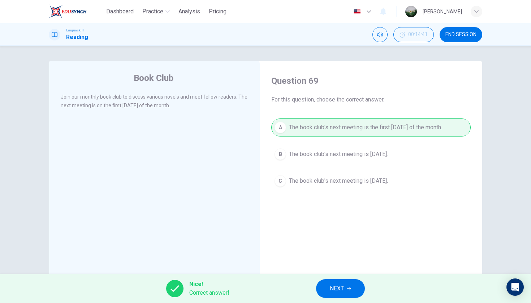
click at [338, 291] on span "NEXT" at bounding box center [337, 288] width 14 height 10
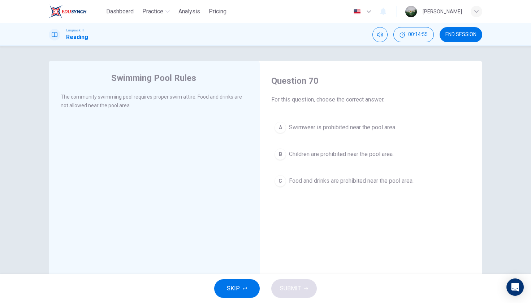
click at [315, 180] on span "Food and drinks are prohibited near the pool area." at bounding box center [351, 181] width 125 height 9
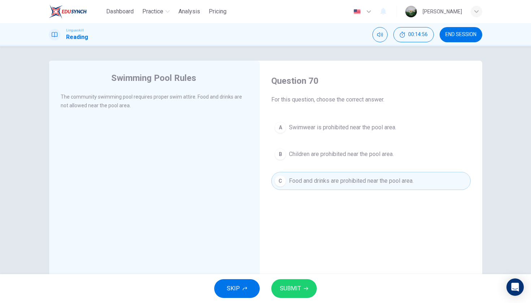
click at [289, 285] on span "SUBMIT" at bounding box center [290, 288] width 21 height 10
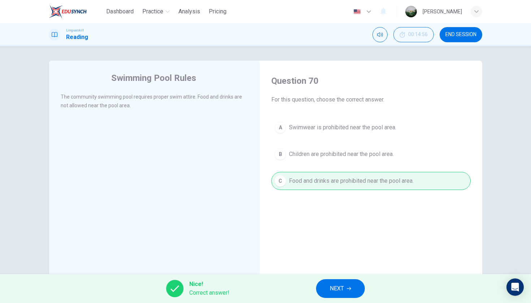
click at [332, 283] on button "NEXT" at bounding box center [340, 288] width 49 height 19
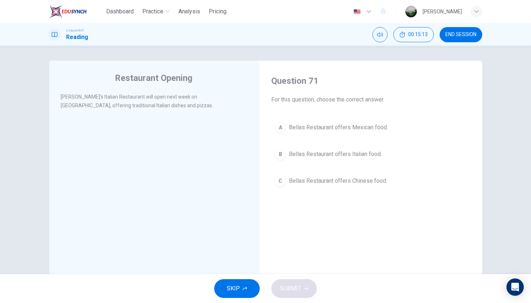
click at [322, 154] on span "Bellas Restaurant offers Italian food." at bounding box center [335, 154] width 93 height 9
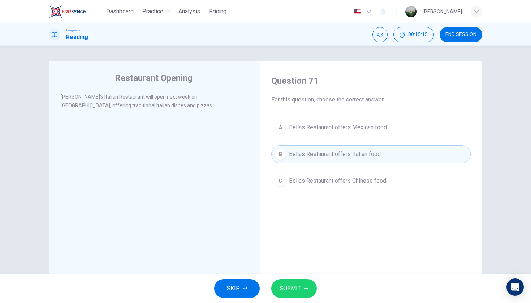
click at [304, 292] on button "SUBMIT" at bounding box center [294, 288] width 46 height 19
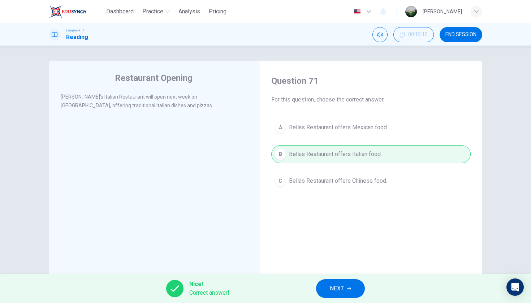
click at [338, 294] on button "NEXT" at bounding box center [340, 288] width 49 height 19
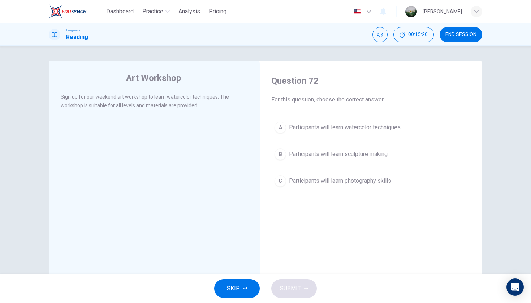
click at [348, 128] on span "Participants will learn watercolor techniques" at bounding box center [345, 127] width 112 height 9
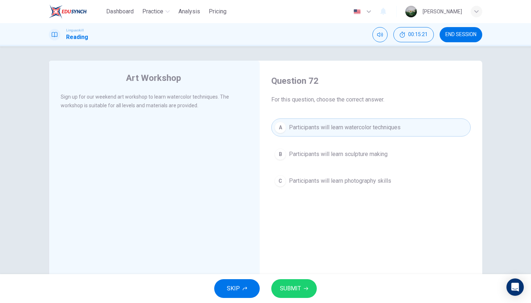
click at [294, 288] on span "SUBMIT" at bounding box center [290, 288] width 21 height 10
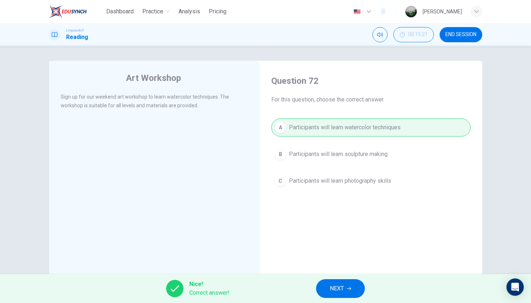
click at [324, 288] on button "NEXT" at bounding box center [340, 288] width 49 height 19
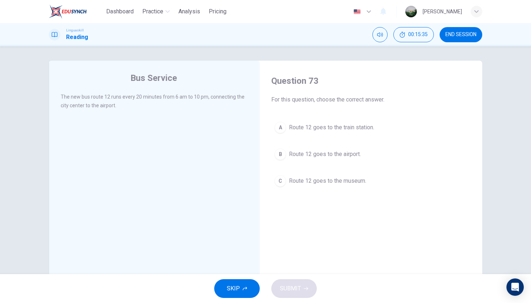
click at [339, 154] on span "Route 12 goes to the airport." at bounding box center [325, 154] width 72 height 9
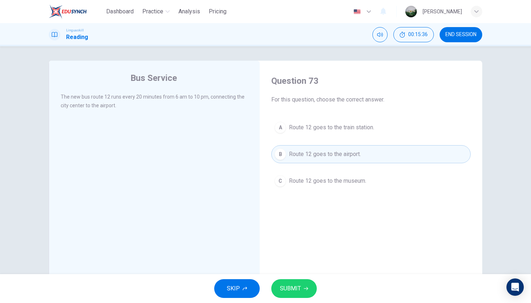
click at [296, 280] on button "SUBMIT" at bounding box center [294, 288] width 46 height 19
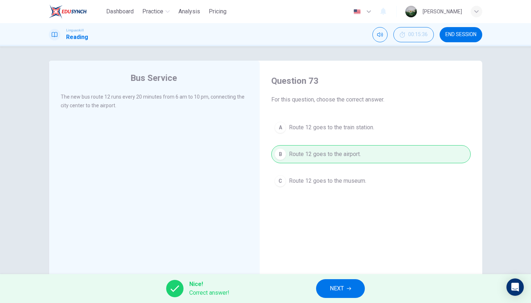
click at [328, 294] on button "NEXT" at bounding box center [340, 288] width 49 height 19
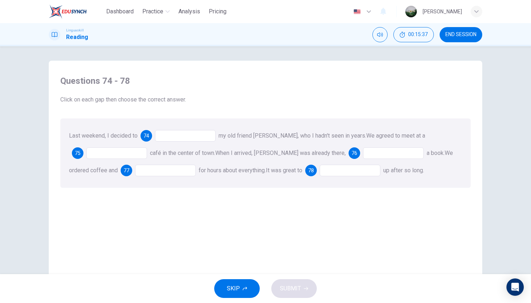
click at [191, 130] on div at bounding box center [185, 136] width 61 height 12
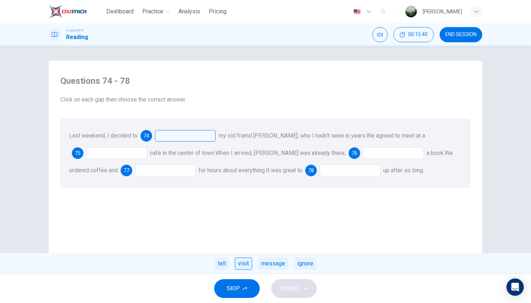
click at [245, 261] on div "visit" at bounding box center [243, 263] width 17 height 12
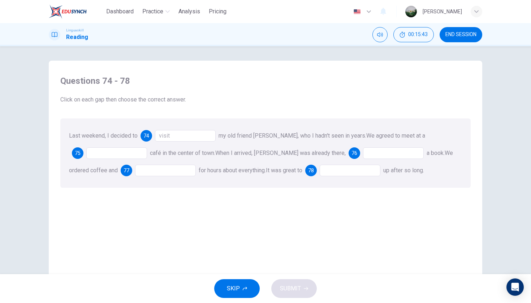
click at [132, 154] on div at bounding box center [116, 153] width 61 height 12
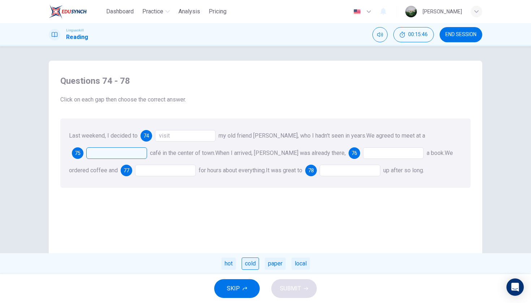
click at [250, 265] on div "cold" at bounding box center [250, 263] width 17 height 12
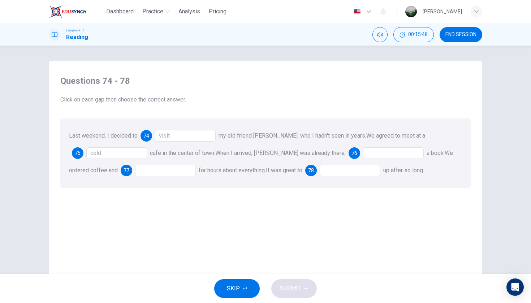
click at [126, 150] on div "cold" at bounding box center [116, 153] width 61 height 12
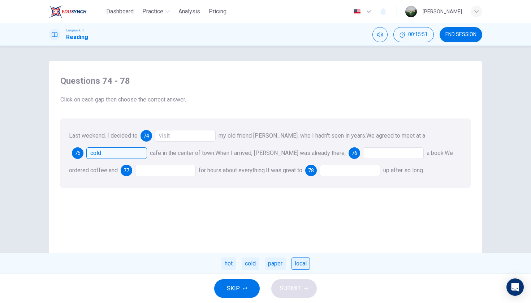
click at [303, 264] on div "local" at bounding box center [300, 263] width 18 height 12
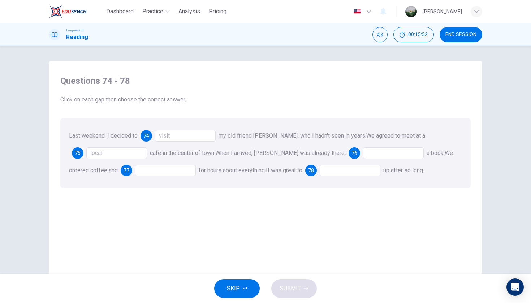
click at [367, 154] on div at bounding box center [393, 153] width 61 height 12
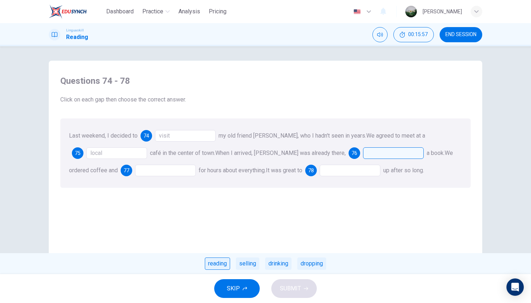
click at [225, 262] on div "reading" at bounding box center [217, 263] width 25 height 12
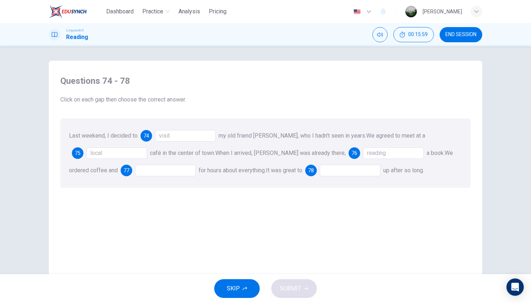
click at [156, 172] on div at bounding box center [165, 171] width 61 height 12
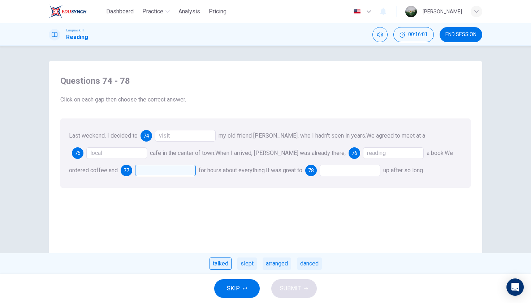
click at [215, 265] on div "talked" at bounding box center [220, 263] width 22 height 12
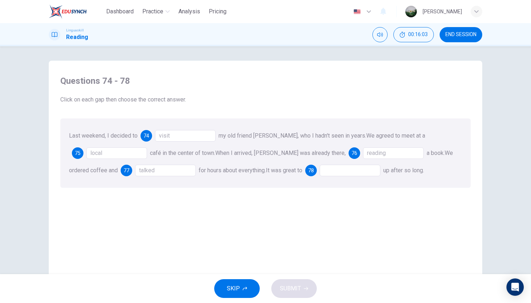
click at [334, 169] on div at bounding box center [350, 171] width 61 height 12
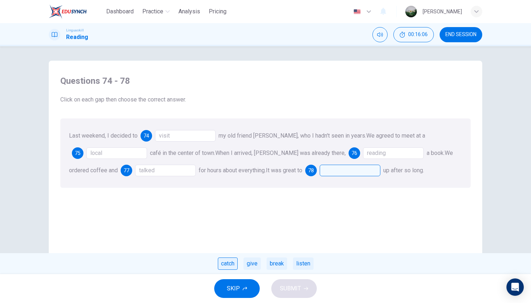
click at [233, 260] on div "catch" at bounding box center [228, 263] width 20 height 12
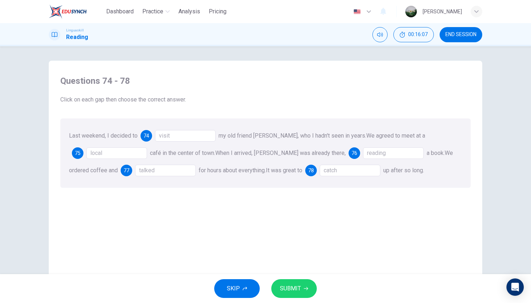
click at [295, 290] on span "SUBMIT" at bounding box center [290, 288] width 21 height 10
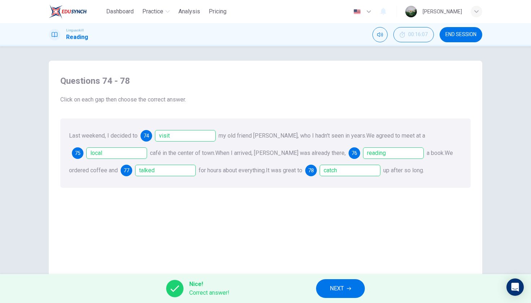
click at [347, 285] on button "NEXT" at bounding box center [340, 288] width 49 height 19
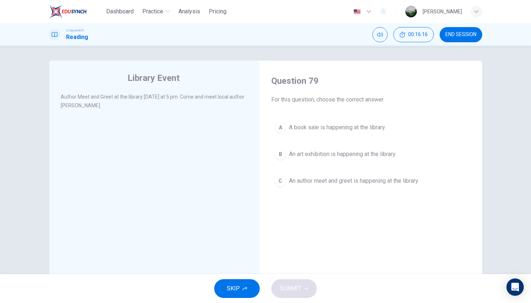
click at [325, 182] on span "An author meet and greet is happening at the library." at bounding box center [354, 181] width 130 height 9
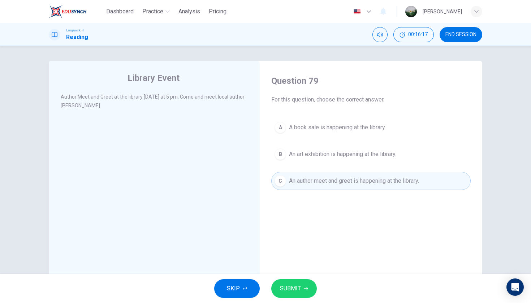
click at [290, 281] on button "SUBMIT" at bounding box center [294, 288] width 46 height 19
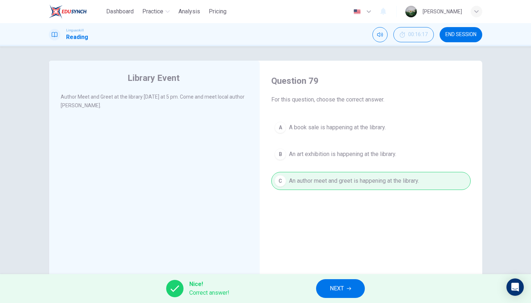
click at [337, 286] on span "NEXT" at bounding box center [337, 288] width 14 height 10
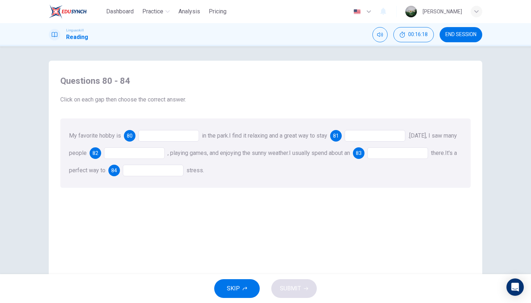
click at [181, 135] on div at bounding box center [168, 136] width 61 height 12
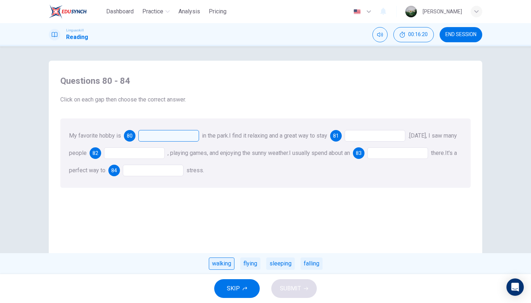
click at [228, 265] on div "walking" at bounding box center [222, 263] width 26 height 12
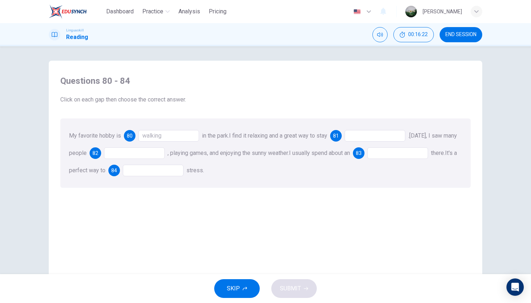
click at [369, 134] on div at bounding box center [375, 136] width 61 height 12
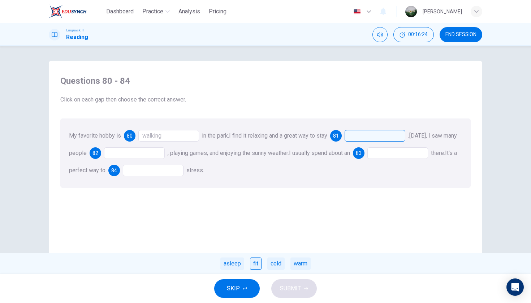
click at [255, 263] on div "fit" at bounding box center [256, 263] width 12 height 12
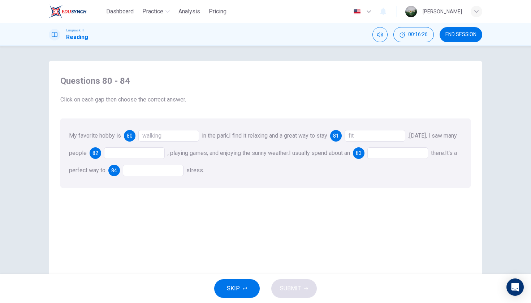
click at [359, 135] on div "fit" at bounding box center [375, 136] width 61 height 12
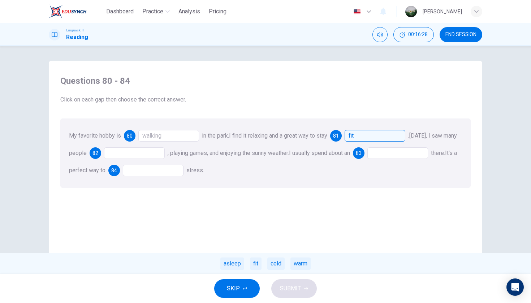
click at [165, 156] on div at bounding box center [134, 153] width 61 height 12
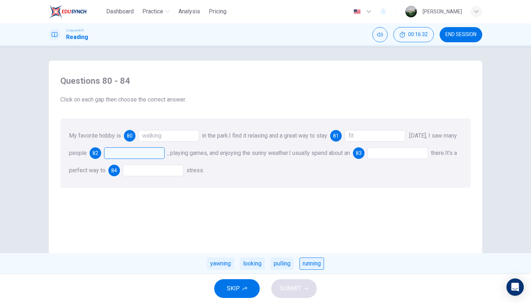
click at [311, 263] on div "running" at bounding box center [311, 263] width 25 height 12
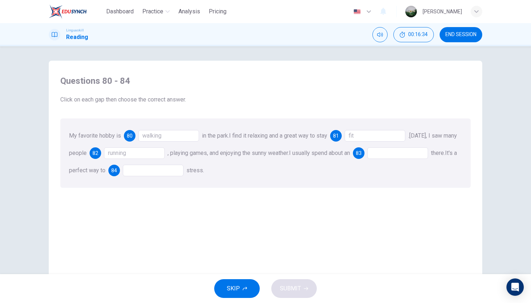
click at [412, 153] on div at bounding box center [397, 153] width 61 height 12
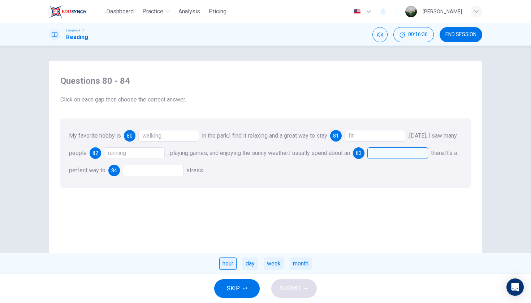
click at [227, 265] on div "hour" at bounding box center [227, 263] width 17 height 12
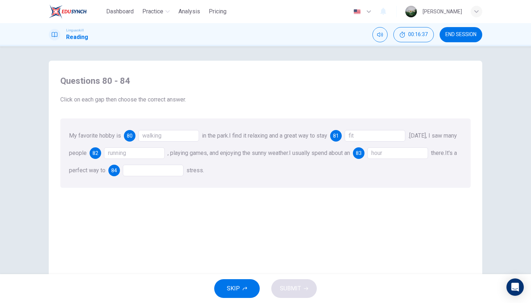
click at [183, 167] on div at bounding box center [153, 171] width 61 height 12
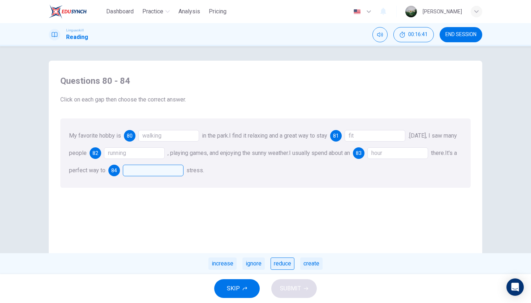
click at [284, 261] on div "reduce" at bounding box center [282, 263] width 24 height 12
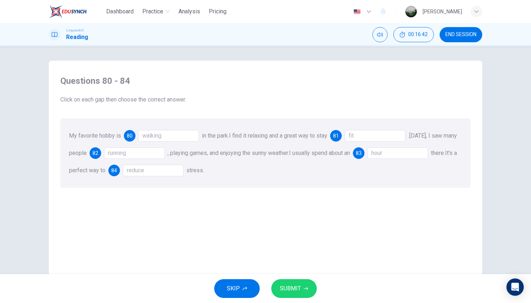
click at [298, 296] on button "SUBMIT" at bounding box center [294, 288] width 46 height 19
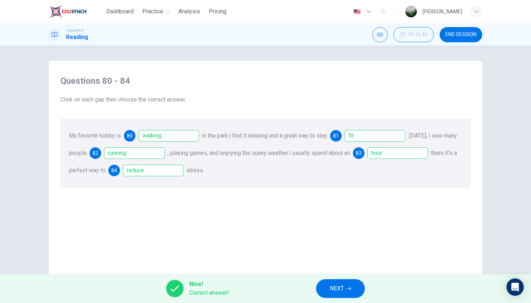
click at [322, 292] on button "NEXT" at bounding box center [340, 288] width 49 height 19
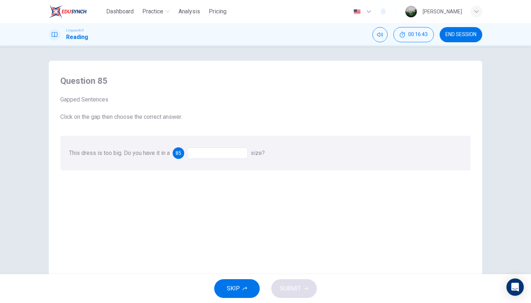
click at [243, 155] on div at bounding box center [217, 153] width 61 height 12
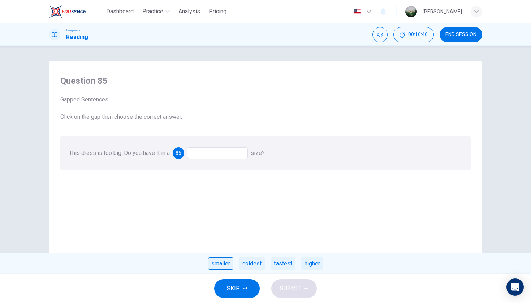
click at [219, 265] on div "smaller" at bounding box center [220, 263] width 25 height 12
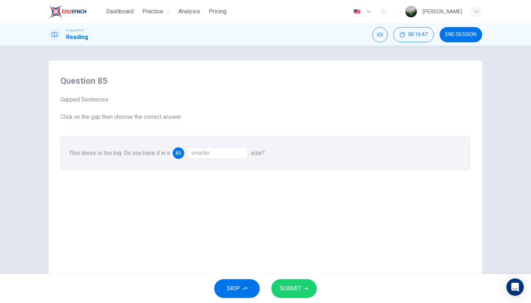
click at [287, 285] on span "SUBMIT" at bounding box center [290, 288] width 21 height 10
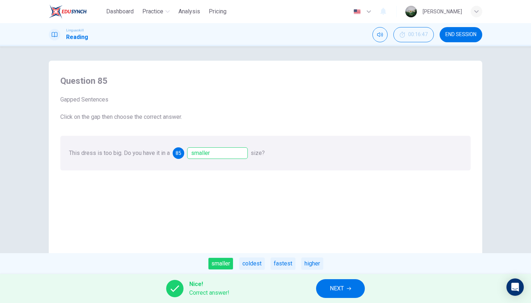
click at [339, 290] on span "NEXT" at bounding box center [337, 288] width 14 height 10
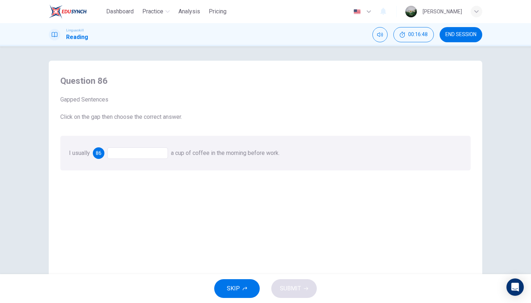
click at [164, 157] on div at bounding box center [137, 153] width 61 height 12
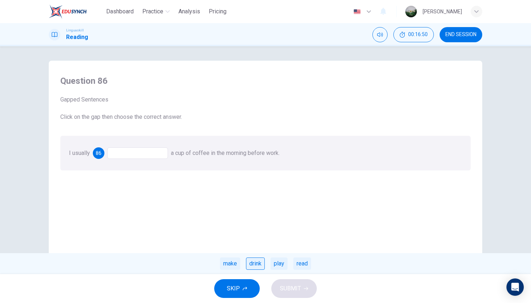
click at [258, 263] on div "drink" at bounding box center [255, 263] width 19 height 12
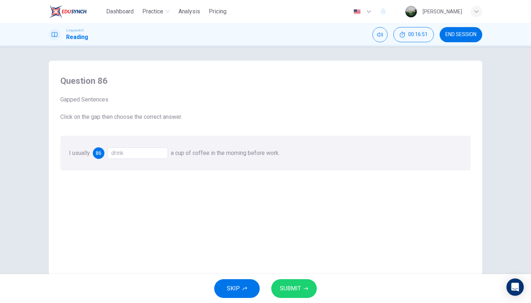
click at [294, 289] on span "SUBMIT" at bounding box center [290, 288] width 21 height 10
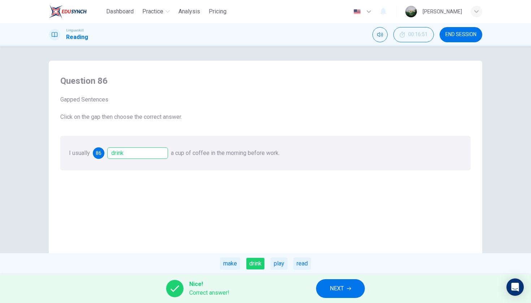
click at [333, 290] on span "NEXT" at bounding box center [337, 288] width 14 height 10
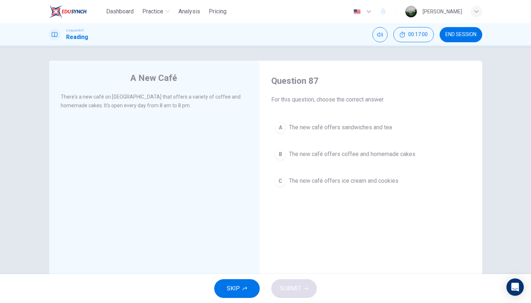
click at [343, 155] on span "The new café offers coffee and homemade cakes" at bounding box center [352, 154] width 126 height 9
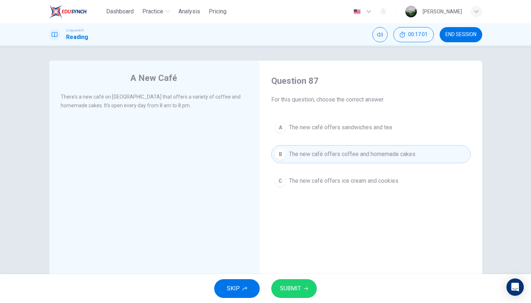
click at [306, 285] on button "SUBMIT" at bounding box center [294, 288] width 46 height 19
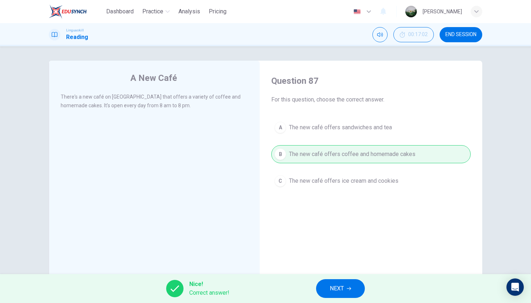
click at [343, 294] on button "NEXT" at bounding box center [340, 288] width 49 height 19
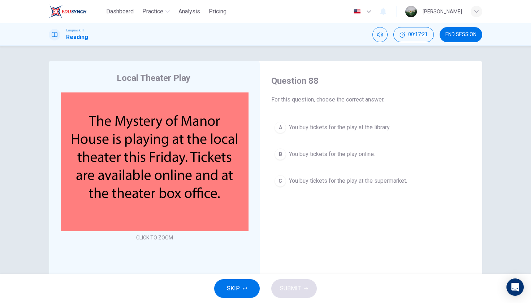
click at [319, 155] on span "You buy tickets for the play online." at bounding box center [332, 154] width 86 height 9
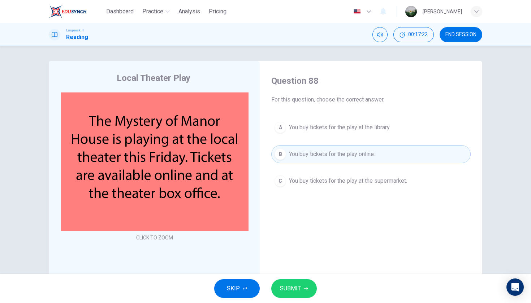
click at [297, 290] on span "SUBMIT" at bounding box center [290, 288] width 21 height 10
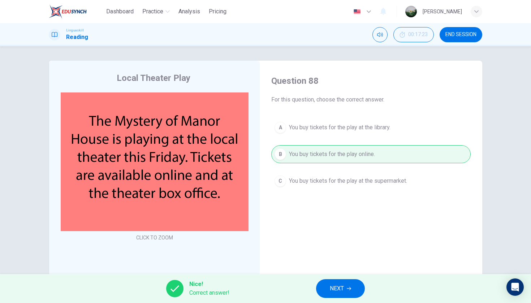
click at [342, 291] on span "NEXT" at bounding box center [337, 288] width 14 height 10
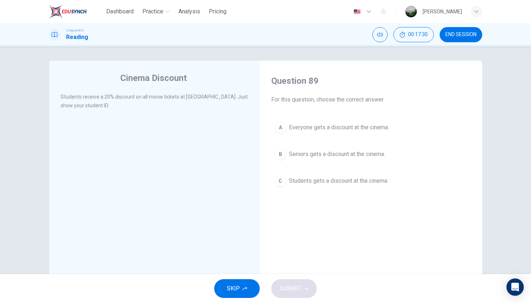
click at [359, 194] on div "Question 89 For this question, choose the correct answer. A Everyone gets a dis…" at bounding box center [370, 132] width 211 height 129
click at [355, 177] on span "Students gets a discount at the cinema." at bounding box center [338, 181] width 99 height 9
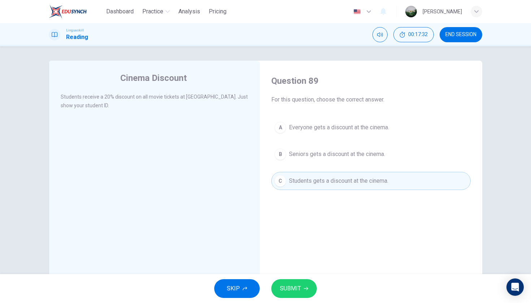
click at [296, 292] on span "SUBMIT" at bounding box center [290, 288] width 21 height 10
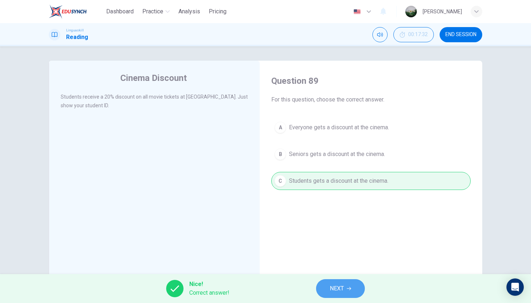
click at [346, 289] on button "NEXT" at bounding box center [340, 288] width 49 height 19
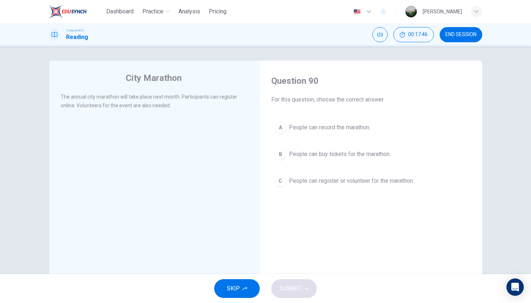
click at [330, 181] on span "People can register or volunteer for the marathon." at bounding box center [351, 181] width 125 height 9
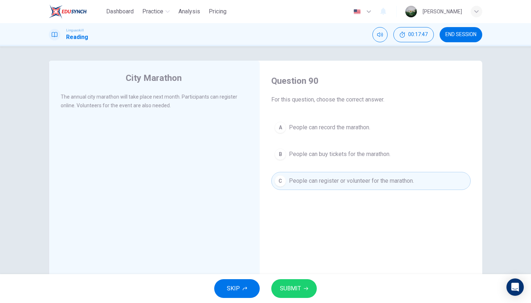
click at [302, 297] on button "SUBMIT" at bounding box center [294, 288] width 46 height 19
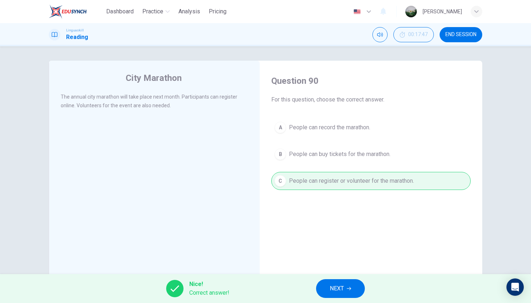
click at [335, 295] on button "NEXT" at bounding box center [340, 288] width 49 height 19
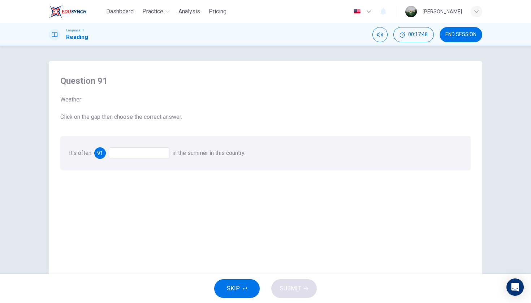
click at [156, 150] on div at bounding box center [139, 153] width 61 height 12
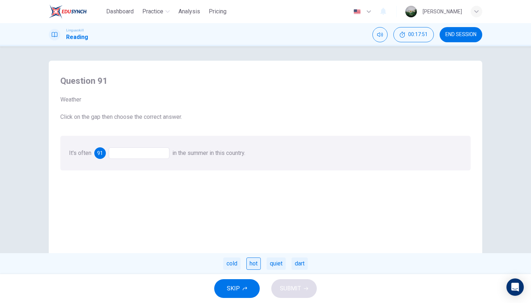
click at [252, 263] on div "hot" at bounding box center [253, 263] width 14 height 12
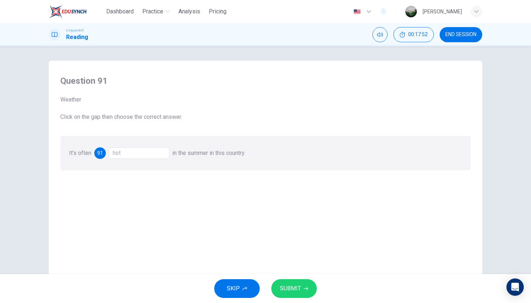
click at [285, 289] on span "SUBMIT" at bounding box center [290, 288] width 21 height 10
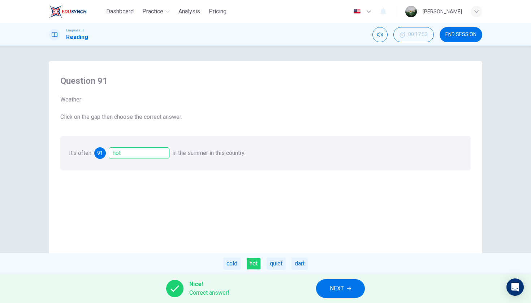
click at [328, 291] on button "NEXT" at bounding box center [340, 288] width 49 height 19
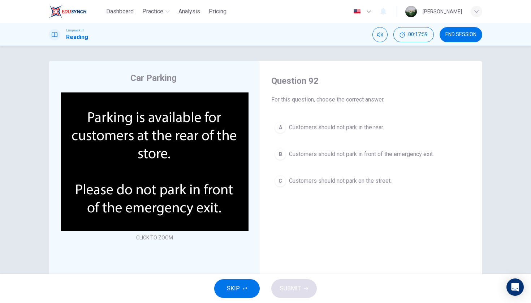
click at [312, 159] on button "B Customers should not park in front of the emergency exit." at bounding box center [370, 154] width 199 height 18
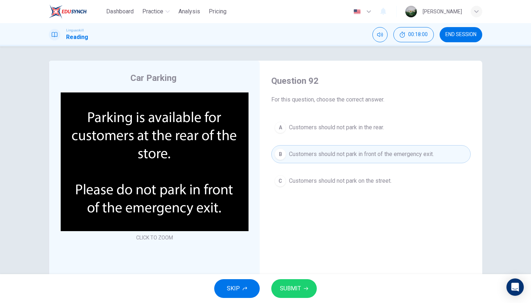
click at [295, 285] on span "SUBMIT" at bounding box center [290, 288] width 21 height 10
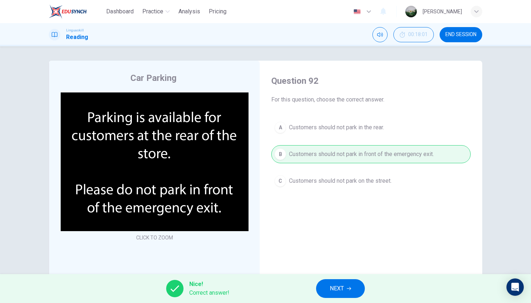
click at [340, 293] on span "NEXT" at bounding box center [337, 288] width 14 height 10
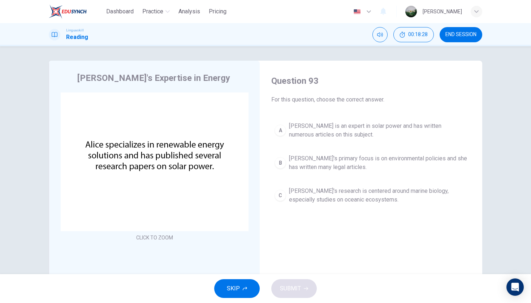
click at [310, 130] on span "[PERSON_NAME] is an expert in solar power and has written numerous articles on …" at bounding box center [378, 130] width 178 height 17
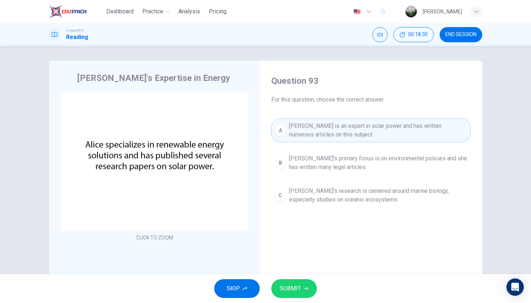
click at [297, 292] on span "SUBMIT" at bounding box center [290, 288] width 21 height 10
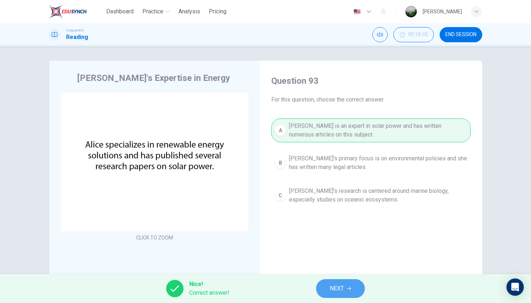
click at [336, 287] on span "NEXT" at bounding box center [337, 288] width 14 height 10
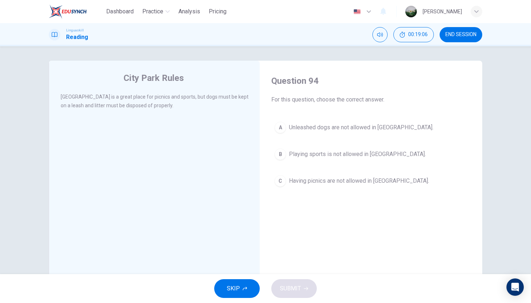
click at [351, 131] on span "Unleashed dogs are not allowed in [GEOGRAPHIC_DATA]." at bounding box center [361, 127] width 144 height 9
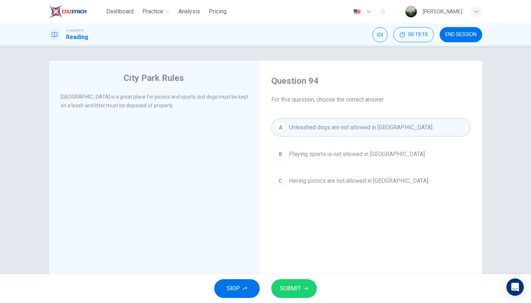
click at [291, 277] on div "SKIP SUBMIT" at bounding box center [265, 288] width 531 height 29
click at [303, 290] on button "SUBMIT" at bounding box center [294, 288] width 46 height 19
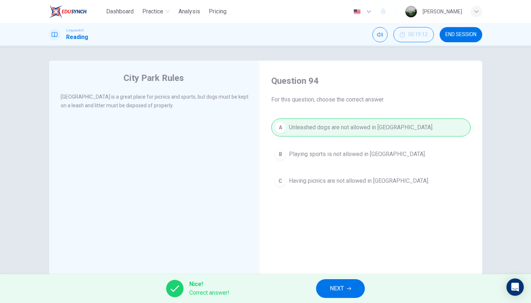
click at [332, 289] on span "NEXT" at bounding box center [337, 288] width 14 height 10
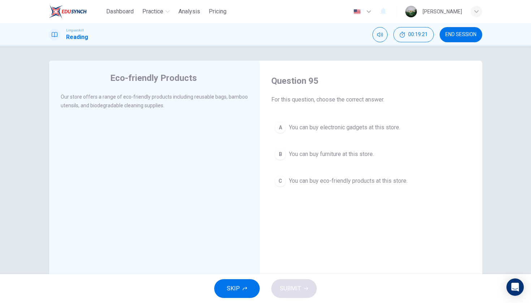
click at [341, 184] on span "You can buy eco-friendly products at this store." at bounding box center [348, 181] width 118 height 9
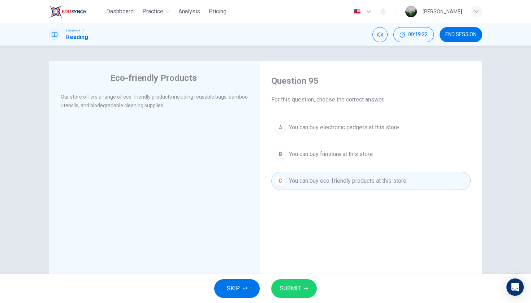
click at [298, 289] on span "SUBMIT" at bounding box center [290, 288] width 21 height 10
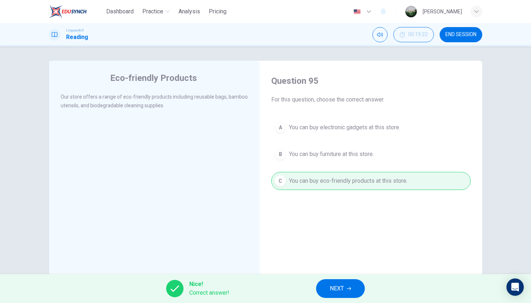
click at [330, 287] on span "NEXT" at bounding box center [337, 288] width 14 height 10
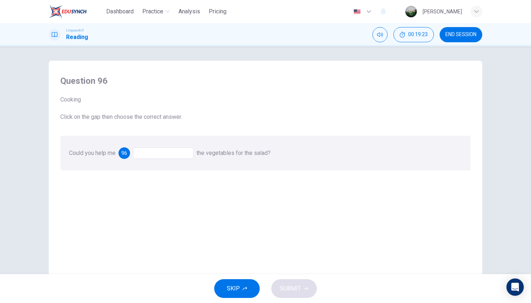
click at [182, 152] on div at bounding box center [163, 153] width 61 height 12
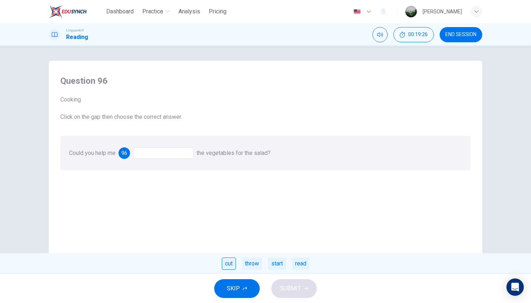
click at [225, 263] on div "cut" at bounding box center [229, 263] width 14 height 12
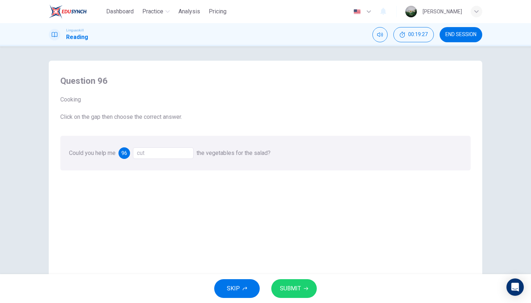
click at [290, 285] on span "SUBMIT" at bounding box center [290, 288] width 21 height 10
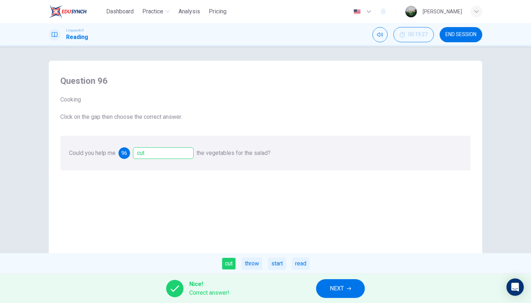
click at [349, 285] on button "NEXT" at bounding box center [340, 288] width 49 height 19
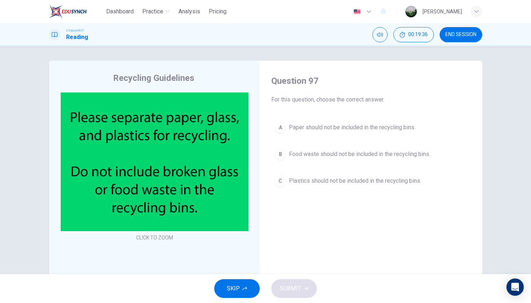
click at [325, 155] on span "Food waste should not be included in the recycling bins." at bounding box center [359, 154] width 141 height 9
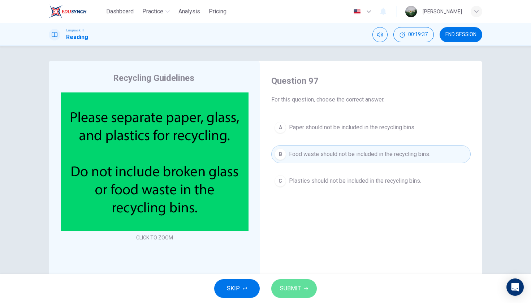
click at [296, 289] on span "SUBMIT" at bounding box center [290, 288] width 21 height 10
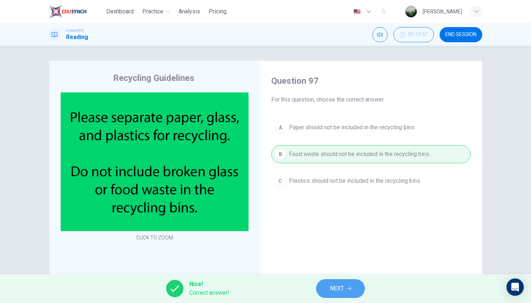
click at [332, 289] on span "NEXT" at bounding box center [337, 288] width 14 height 10
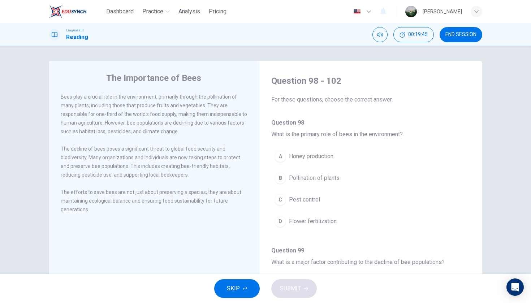
click at [350, 177] on button "B Pollination of plants" at bounding box center [370, 178] width 199 height 18
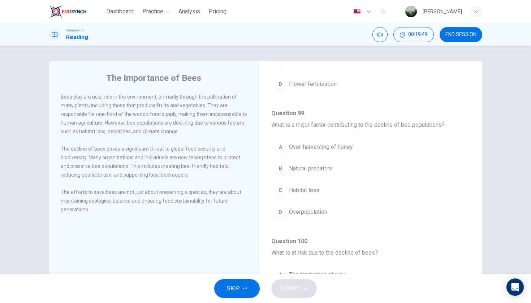
scroll to position [139, 0]
click at [321, 190] on button "C Habitat loss" at bounding box center [370, 189] width 199 height 18
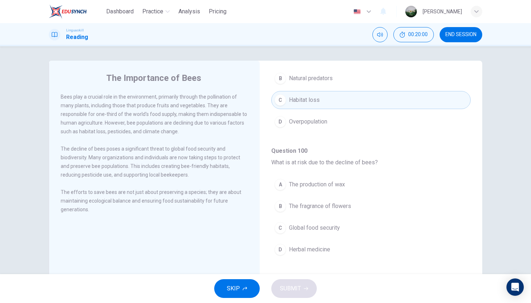
scroll to position [229, 0]
click at [323, 224] on span "Global food security" at bounding box center [314, 226] width 51 height 9
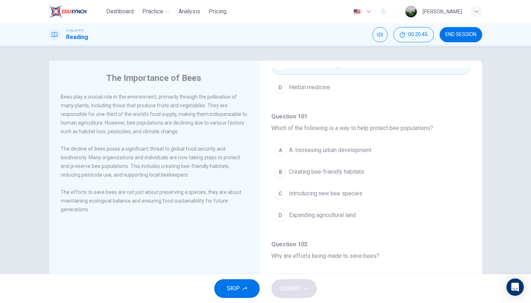
scroll to position [391, 0]
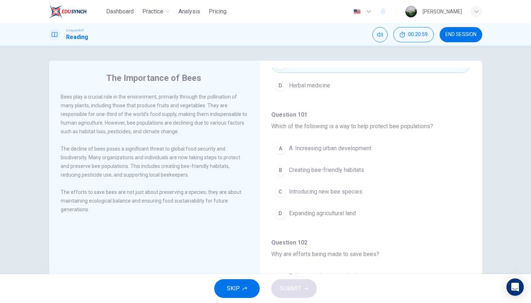
click at [338, 169] on span "Creating bee-friendly habitats" at bounding box center [326, 170] width 75 height 9
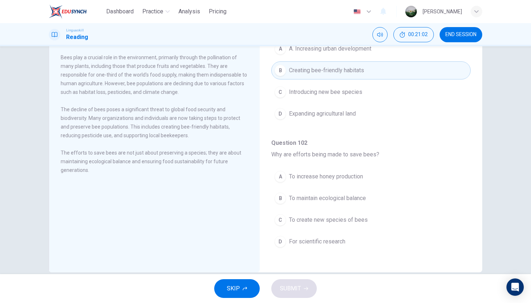
scroll to position [46, 0]
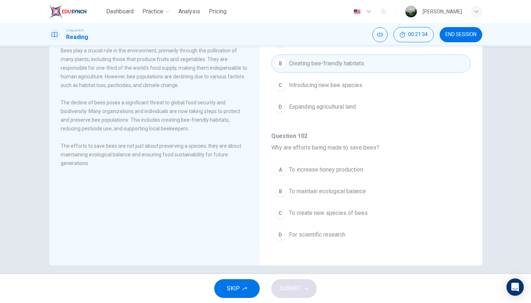
click at [342, 189] on span "To maintain ecological balance" at bounding box center [327, 191] width 77 height 9
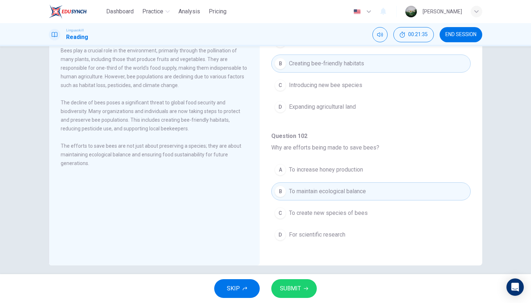
click at [298, 287] on span "SUBMIT" at bounding box center [290, 288] width 21 height 10
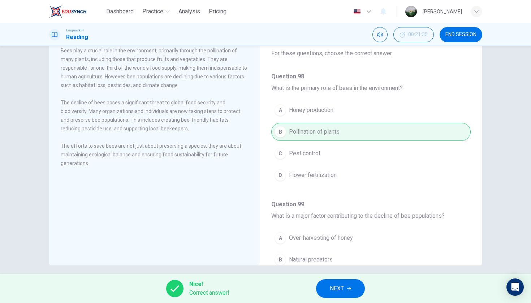
scroll to position [0, 0]
click at [340, 293] on span "NEXT" at bounding box center [337, 288] width 14 height 10
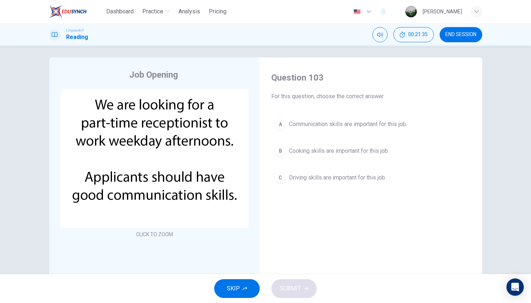
scroll to position [4, 0]
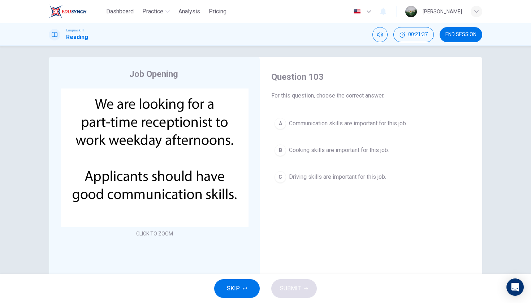
click at [343, 128] on button "A Communication skills are important for this job." at bounding box center [370, 123] width 199 height 18
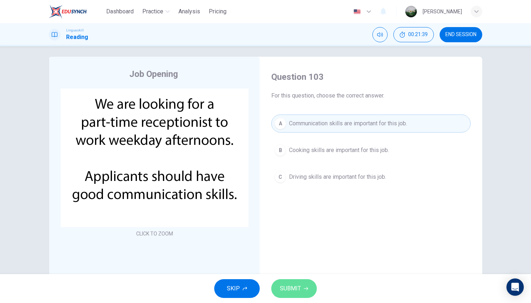
click at [287, 285] on span "SUBMIT" at bounding box center [290, 288] width 21 height 10
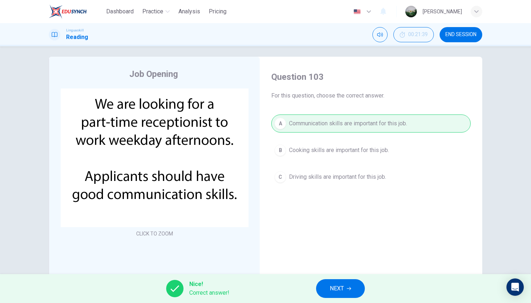
click at [316, 283] on div "Nice! Correct answer! NEXT" at bounding box center [265, 288] width 531 height 29
click at [340, 293] on span "NEXT" at bounding box center [337, 288] width 14 height 10
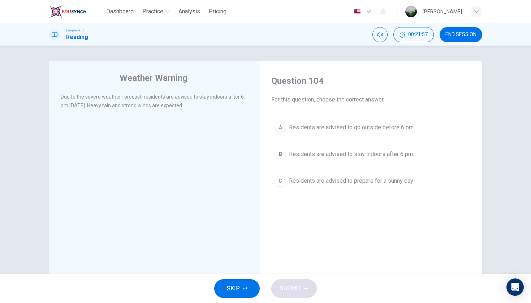
click at [354, 158] on span "Residents are advised to stay indoors after 6 pm" at bounding box center [351, 154] width 124 height 9
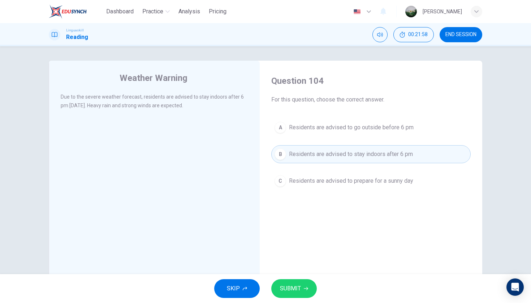
click at [305, 282] on button "SUBMIT" at bounding box center [294, 288] width 46 height 19
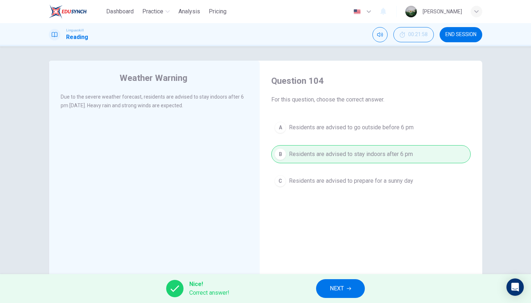
click at [352, 299] on div "Nice! Correct answer! NEXT" at bounding box center [265, 288] width 531 height 29
click at [351, 283] on button "NEXT" at bounding box center [340, 288] width 49 height 19
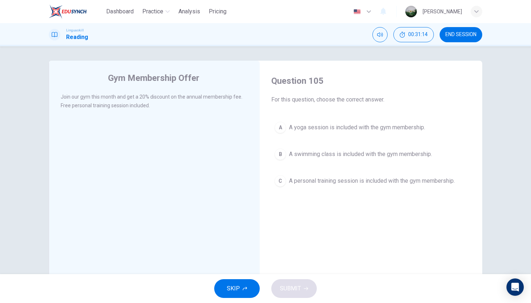
click at [302, 182] on span "A personal training session is included with the gym membership." at bounding box center [372, 181] width 166 height 9
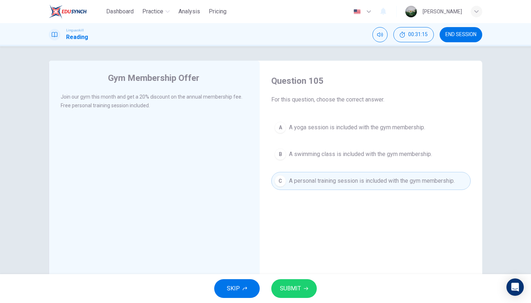
click at [299, 293] on span "SUBMIT" at bounding box center [290, 288] width 21 height 10
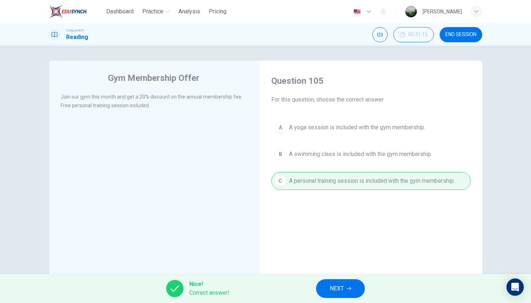
click at [328, 286] on button "NEXT" at bounding box center [340, 288] width 49 height 19
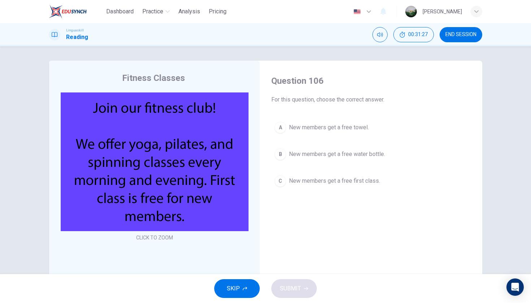
click at [329, 183] on span "New members get a free first class." at bounding box center [334, 181] width 91 height 9
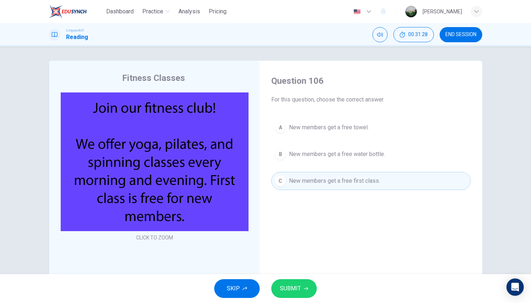
click at [305, 297] on button "SUBMIT" at bounding box center [294, 288] width 46 height 19
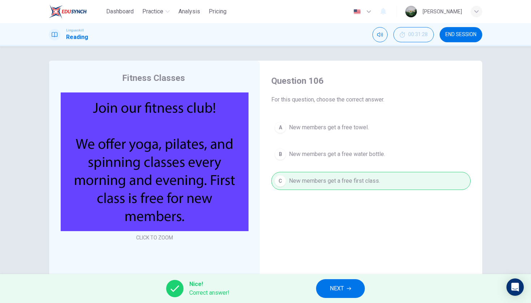
click at [348, 296] on button "NEXT" at bounding box center [340, 288] width 49 height 19
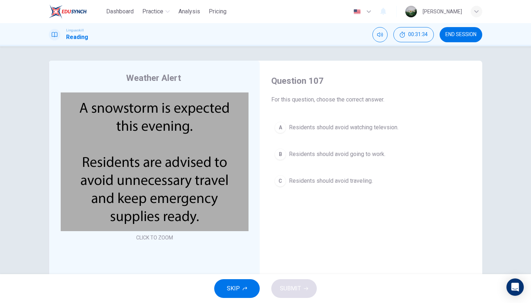
click at [324, 182] on span "Residents should avoid traveling." at bounding box center [331, 181] width 84 height 9
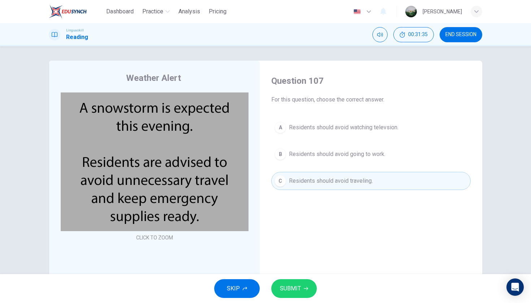
click at [291, 288] on span "SUBMIT" at bounding box center [290, 288] width 21 height 10
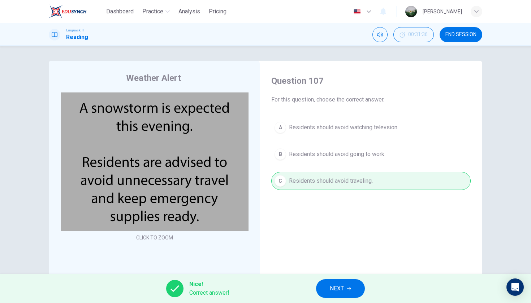
click at [337, 289] on span "NEXT" at bounding box center [337, 288] width 14 height 10
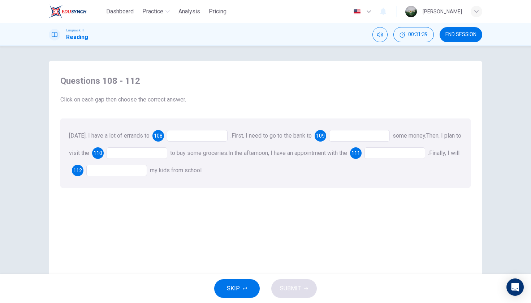
click at [187, 135] on div at bounding box center [197, 136] width 61 height 12
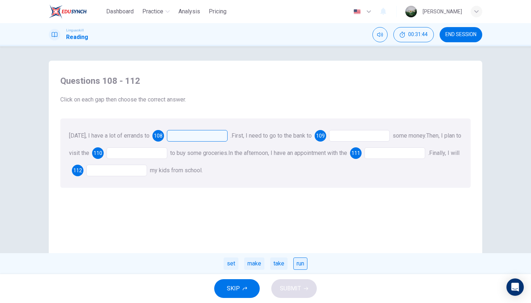
click at [298, 264] on div "run" at bounding box center [300, 263] width 14 height 12
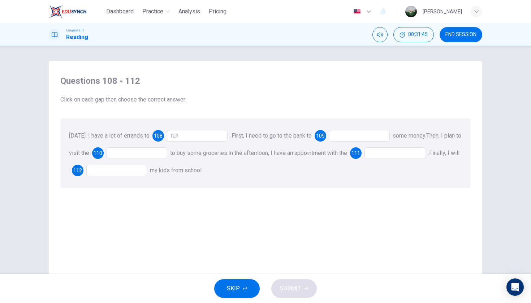
click at [352, 138] on div at bounding box center [359, 136] width 61 height 12
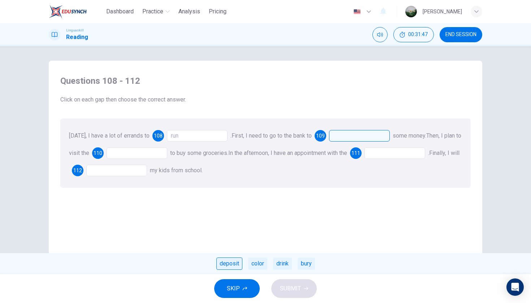
click at [226, 261] on div "deposit" at bounding box center [229, 263] width 26 height 12
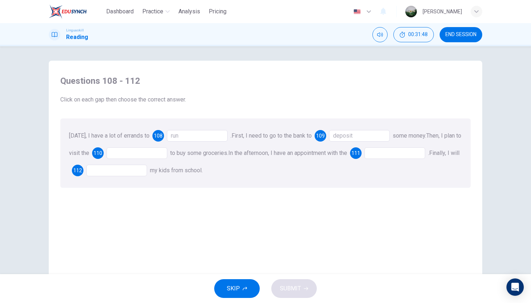
click at [133, 155] on div at bounding box center [137, 153] width 61 height 12
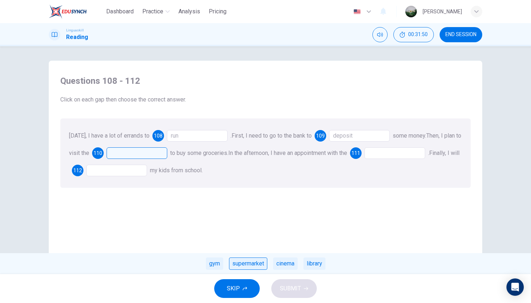
click at [257, 261] on div "supermarket" at bounding box center [248, 263] width 38 height 12
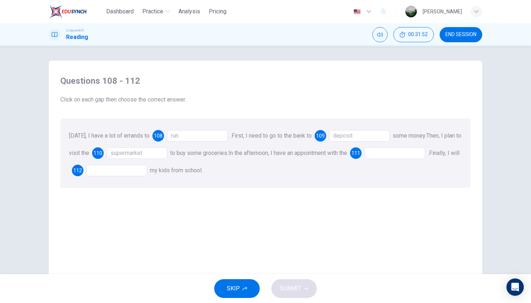
click at [405, 156] on div at bounding box center [394, 153] width 61 height 12
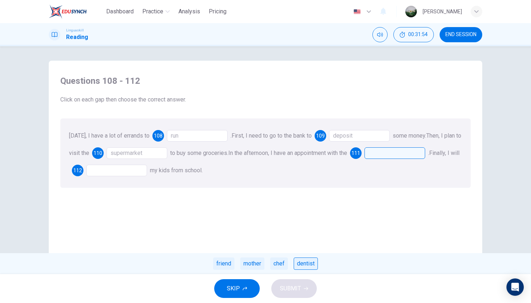
click at [303, 265] on div "dentist" at bounding box center [306, 263] width 24 height 12
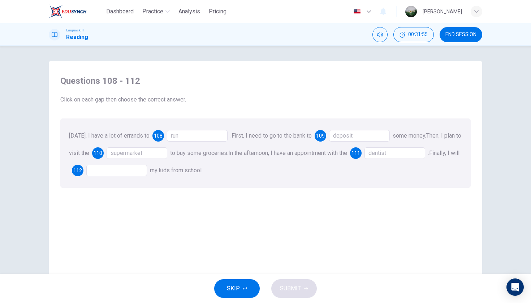
click at [125, 175] on div at bounding box center [116, 171] width 61 height 12
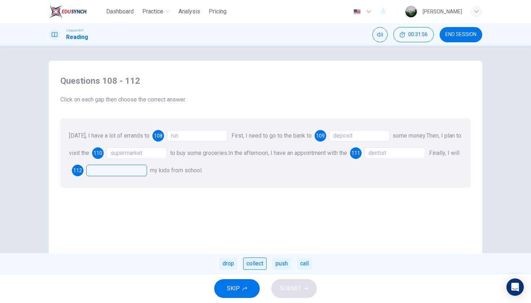
click at [250, 261] on div "collect" at bounding box center [254, 263] width 23 height 12
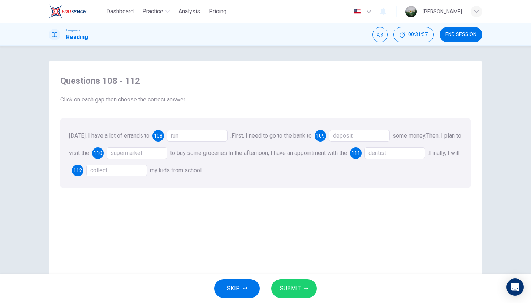
click at [299, 285] on span "SUBMIT" at bounding box center [290, 288] width 21 height 10
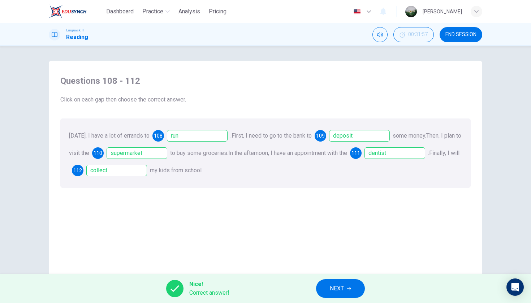
click at [350, 282] on button "NEXT" at bounding box center [340, 288] width 49 height 19
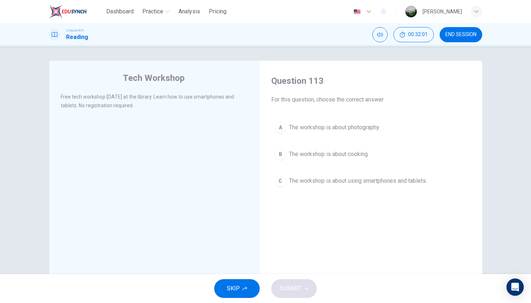
click at [336, 182] on span "The workshop is about using smartphones and tablets." at bounding box center [358, 181] width 138 height 9
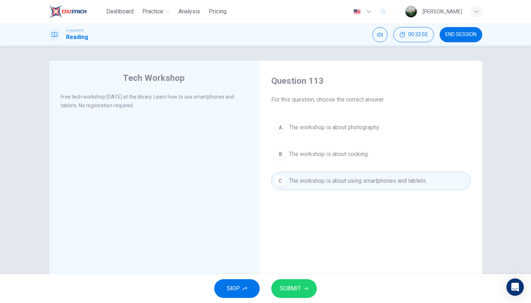
click at [302, 293] on button "SUBMIT" at bounding box center [294, 288] width 46 height 19
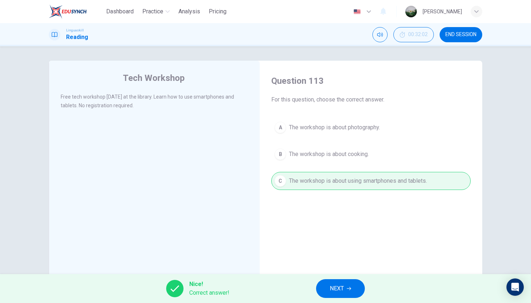
click at [350, 292] on button "NEXT" at bounding box center [340, 288] width 49 height 19
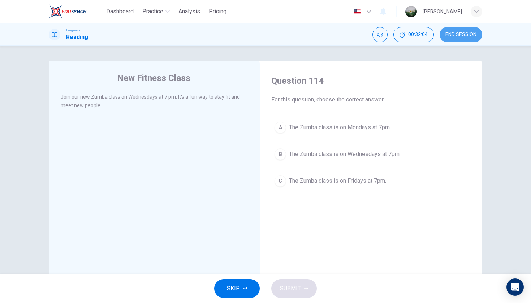
click at [453, 29] on button "END SESSION" at bounding box center [460, 34] width 43 height 15
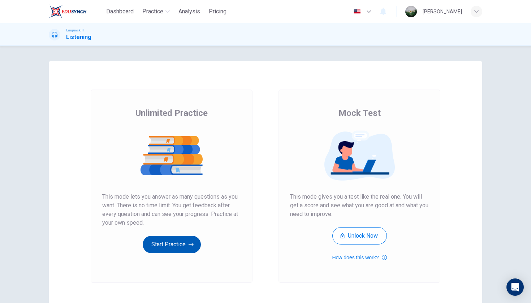
click at [175, 243] on button "Start Practice" at bounding box center [172, 244] width 58 height 17
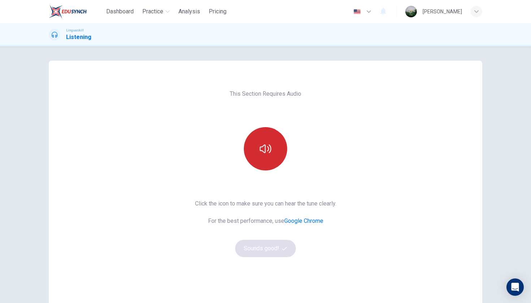
click at [264, 153] on icon "button" at bounding box center [266, 149] width 12 height 12
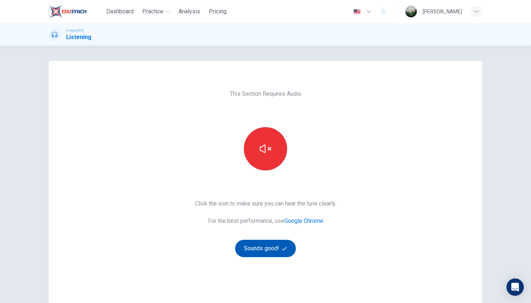
click at [265, 246] on button "Sounds good!" at bounding box center [265, 248] width 61 height 17
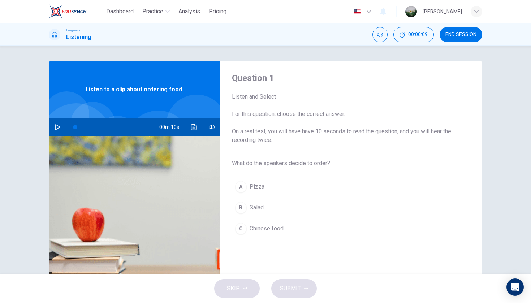
click at [57, 128] on icon "button" at bounding box center [58, 127] width 6 height 6
type input "95"
click at [57, 127] on button "button" at bounding box center [58, 126] width 12 height 17
click at [254, 211] on span "Salad" at bounding box center [257, 207] width 14 height 9
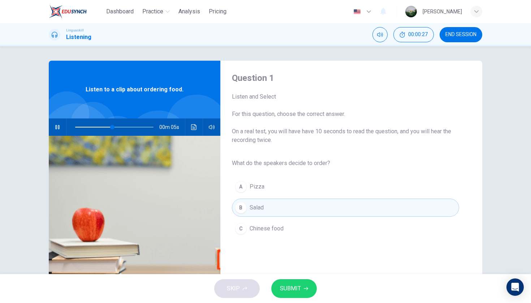
click at [304, 290] on icon "button" at bounding box center [306, 288] width 4 height 4
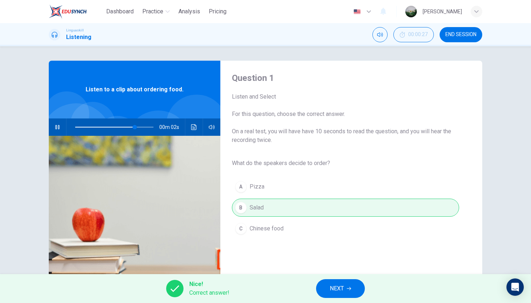
type input "86"
click at [343, 290] on span "NEXT" at bounding box center [337, 288] width 14 height 10
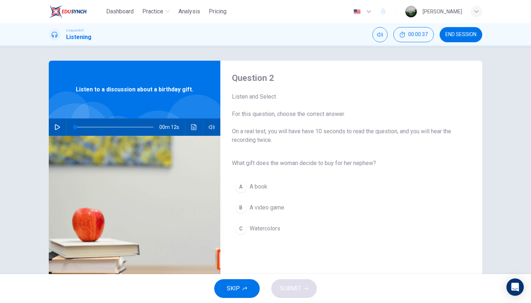
click at [57, 127] on icon "button" at bounding box center [58, 127] width 6 height 6
click at [263, 229] on span "Watercolors" at bounding box center [265, 228] width 31 height 9
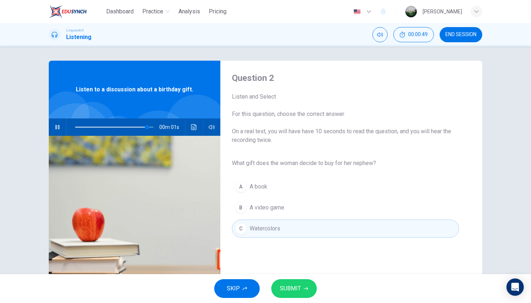
type input "0"
click at [302, 290] on button "SUBMIT" at bounding box center [294, 288] width 46 height 19
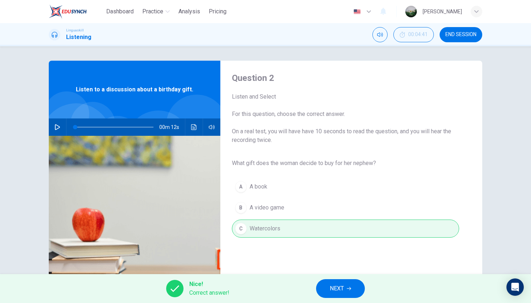
click at [342, 289] on span "NEXT" at bounding box center [337, 288] width 14 height 10
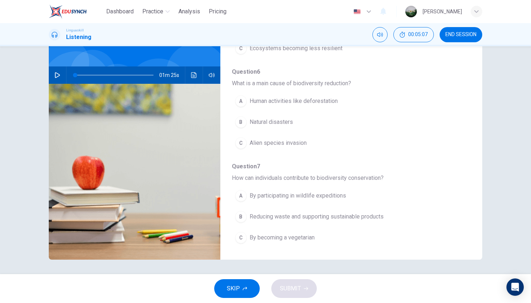
scroll to position [52, 0]
click at [56, 77] on icon "button" at bounding box center [58, 75] width 6 height 6
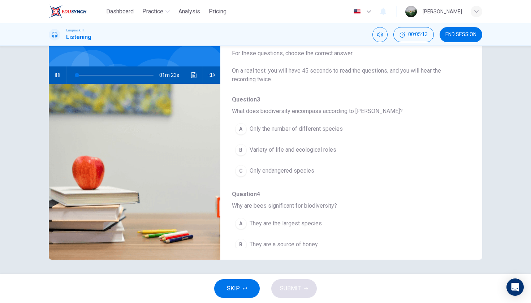
scroll to position [0, 0]
click at [336, 151] on span "Variety of life and ecological roles" at bounding box center [293, 150] width 87 height 9
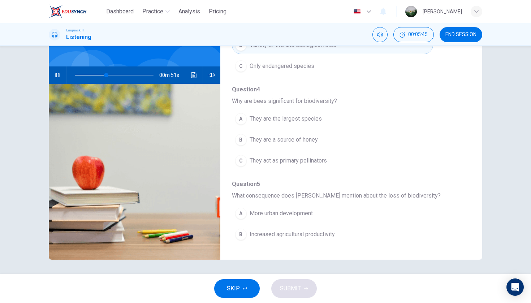
scroll to position [105, 0]
click at [327, 158] on span "They act as primary pollinators" at bounding box center [288, 160] width 77 height 9
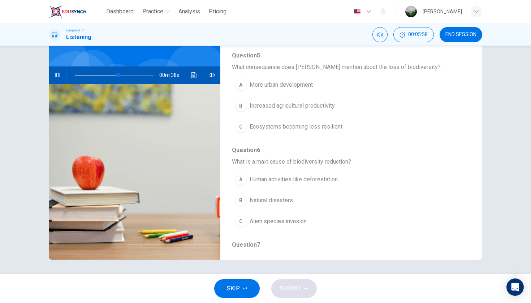
scroll to position [235, 0]
click at [346, 177] on button "A Human activities like deforestation" at bounding box center [332, 178] width 201 height 18
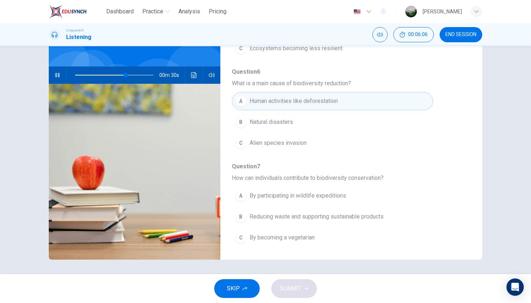
scroll to position [0, 0]
click at [361, 213] on span "Reducing waste and supporting sustainable products" at bounding box center [317, 216] width 134 height 9
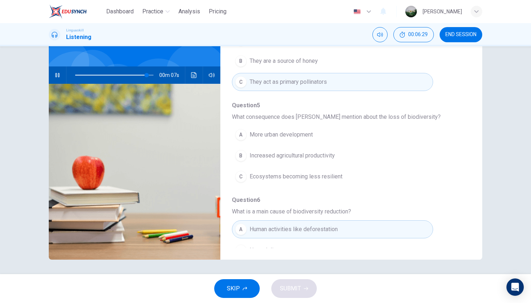
scroll to position [183, 0]
click at [58, 75] on icon "button" at bounding box center [58, 75] width 6 height 6
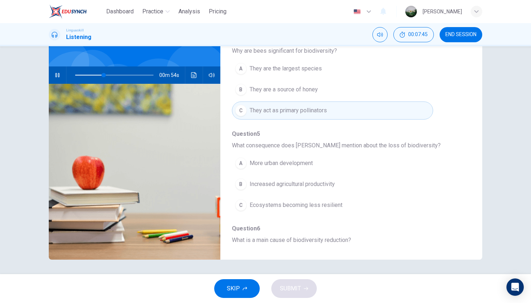
scroll to position [156, 0]
click at [334, 206] on span "Ecosystems becoming less resilient" at bounding box center [296, 204] width 93 height 9
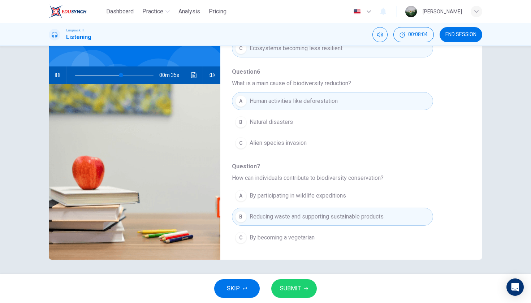
scroll to position [0, 0]
type input "0"
click at [303, 285] on button "SUBMIT" at bounding box center [294, 288] width 46 height 19
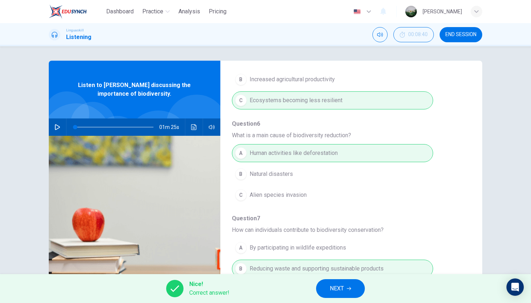
click at [334, 293] on span "NEXT" at bounding box center [337, 288] width 14 height 10
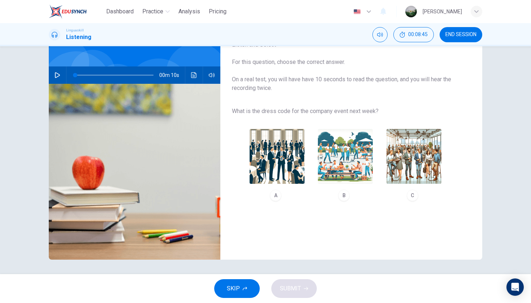
scroll to position [52, 0]
click at [56, 76] on icon "button" at bounding box center [58, 75] width 6 height 6
click at [347, 195] on div "B" at bounding box center [344, 196] width 12 height 12
click at [294, 284] on span "SUBMIT" at bounding box center [290, 288] width 21 height 10
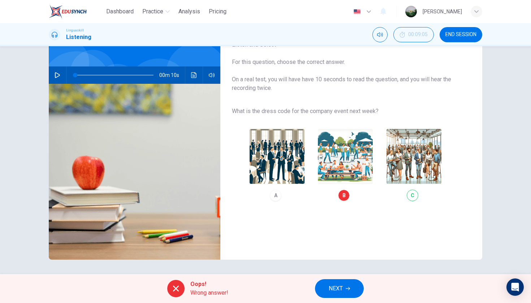
click at [57, 76] on icon "button" at bounding box center [58, 75] width 6 height 6
click at [411, 192] on div "A B C" at bounding box center [345, 165] width 227 height 82
type input "0"
click at [342, 283] on button "NEXT" at bounding box center [339, 288] width 49 height 19
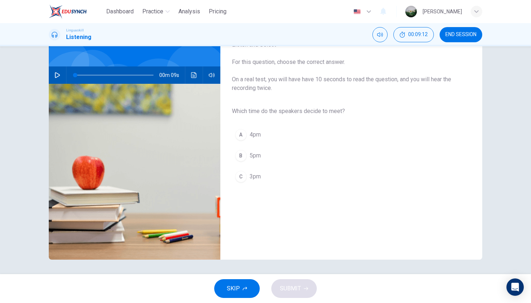
click at [60, 77] on icon "button" at bounding box center [58, 75] width 6 height 6
click at [304, 175] on button "C 3pm" at bounding box center [345, 177] width 227 height 18
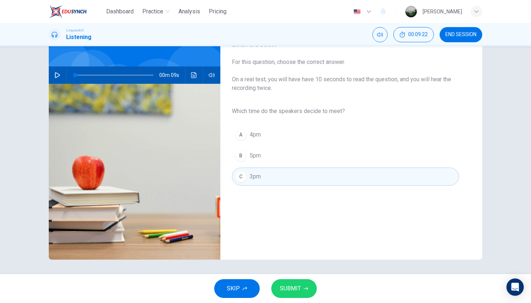
click at [292, 299] on div "SKIP SUBMIT" at bounding box center [265, 288] width 531 height 29
click at [292, 294] on button "SUBMIT" at bounding box center [294, 288] width 46 height 19
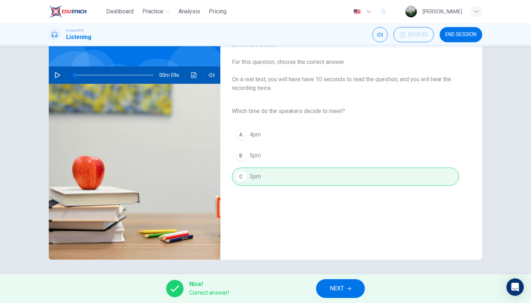
click at [322, 288] on button "NEXT" at bounding box center [340, 288] width 49 height 19
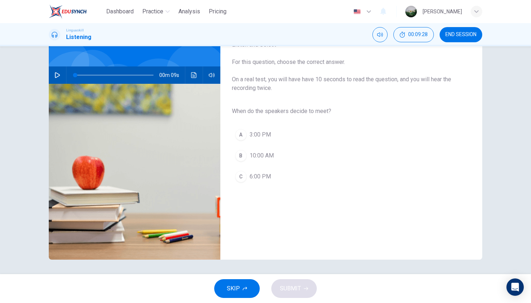
click at [57, 76] on icon "button" at bounding box center [58, 75] width 6 height 6
click at [264, 131] on span "3:00 PM" at bounding box center [260, 134] width 21 height 9
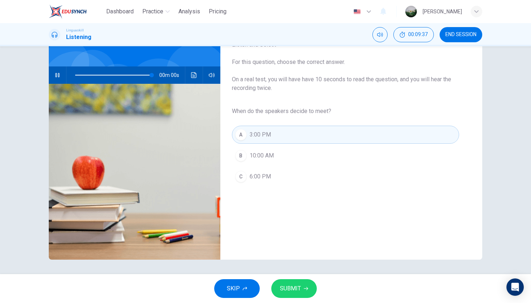
click at [289, 296] on button "SUBMIT" at bounding box center [294, 288] width 46 height 19
type input "0"
